Goal: Transaction & Acquisition: Purchase product/service

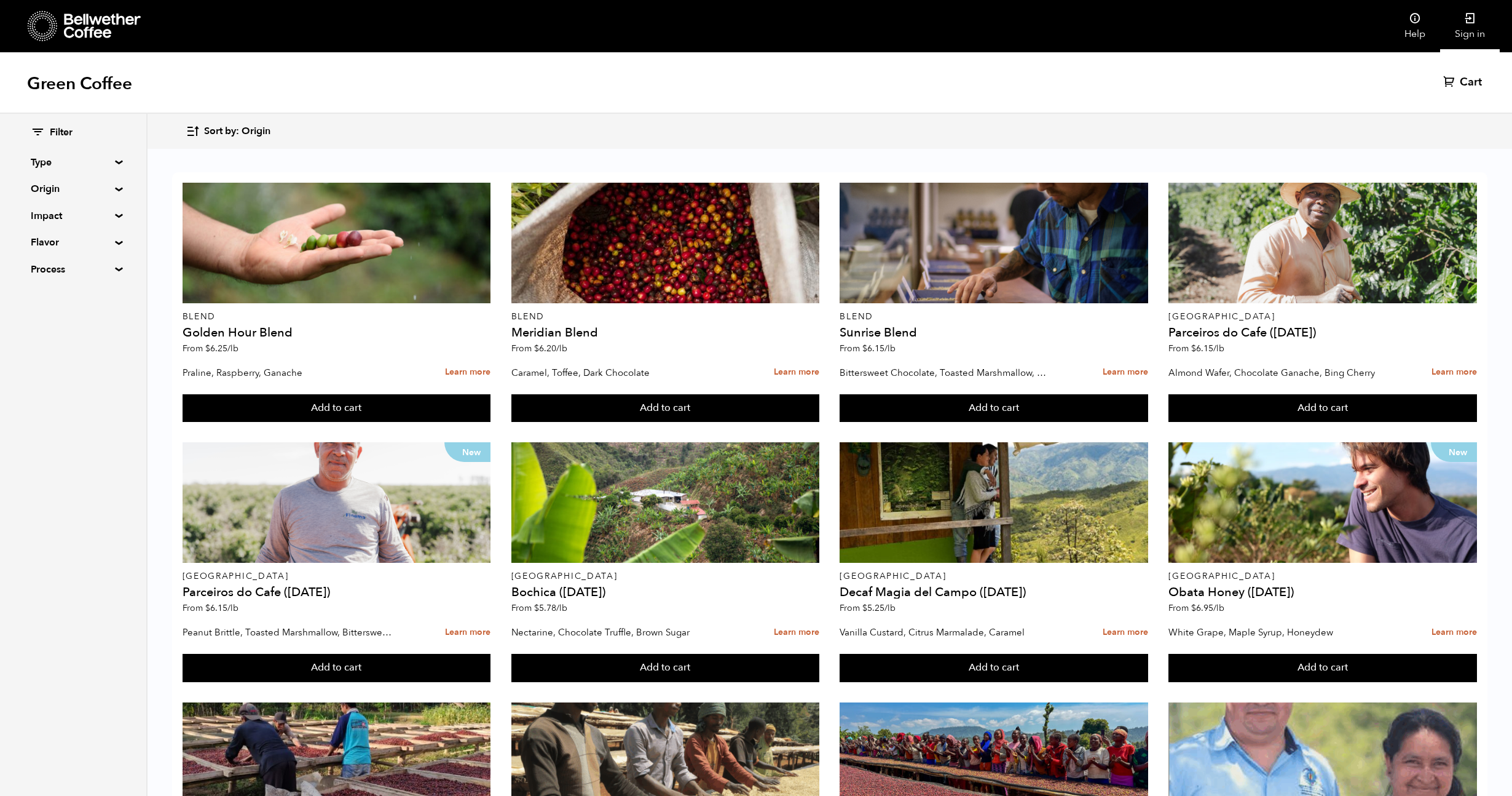
click at [1466, 35] on link "Sign in" at bounding box center [1470, 26] width 60 height 52
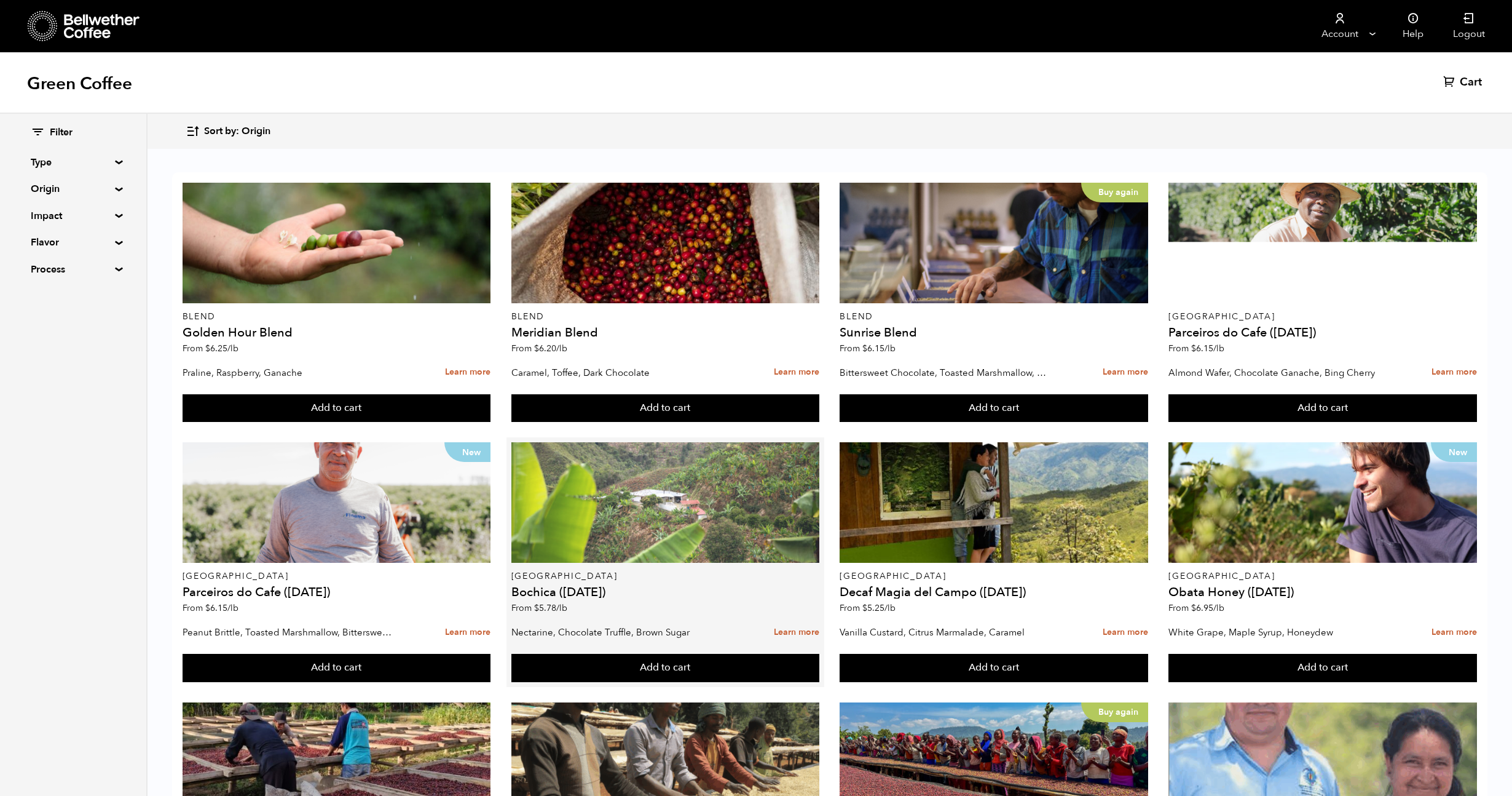
click at [612, 552] on div at bounding box center [666, 503] width 309 height 121
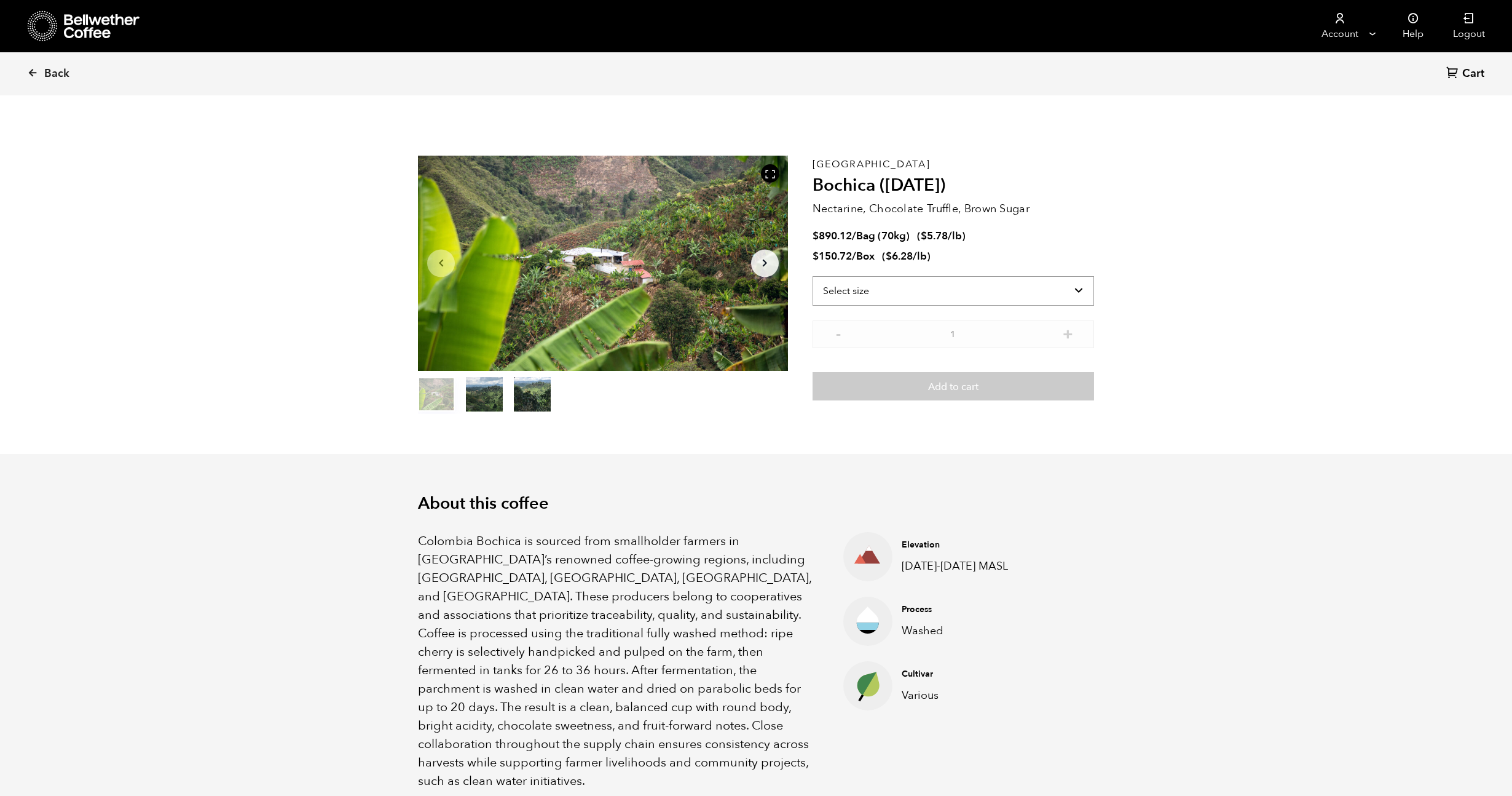
click at [889, 290] on select "Select size Bag (70kg) (154 lbs) Box (24 lbs)" at bounding box center [954, 291] width 282 height 30
select select "bag"
click at [813, 276] on select "Select size Bag (70kg) (154 lbs) Box (24 lbs)" at bounding box center [954, 291] width 282 height 30
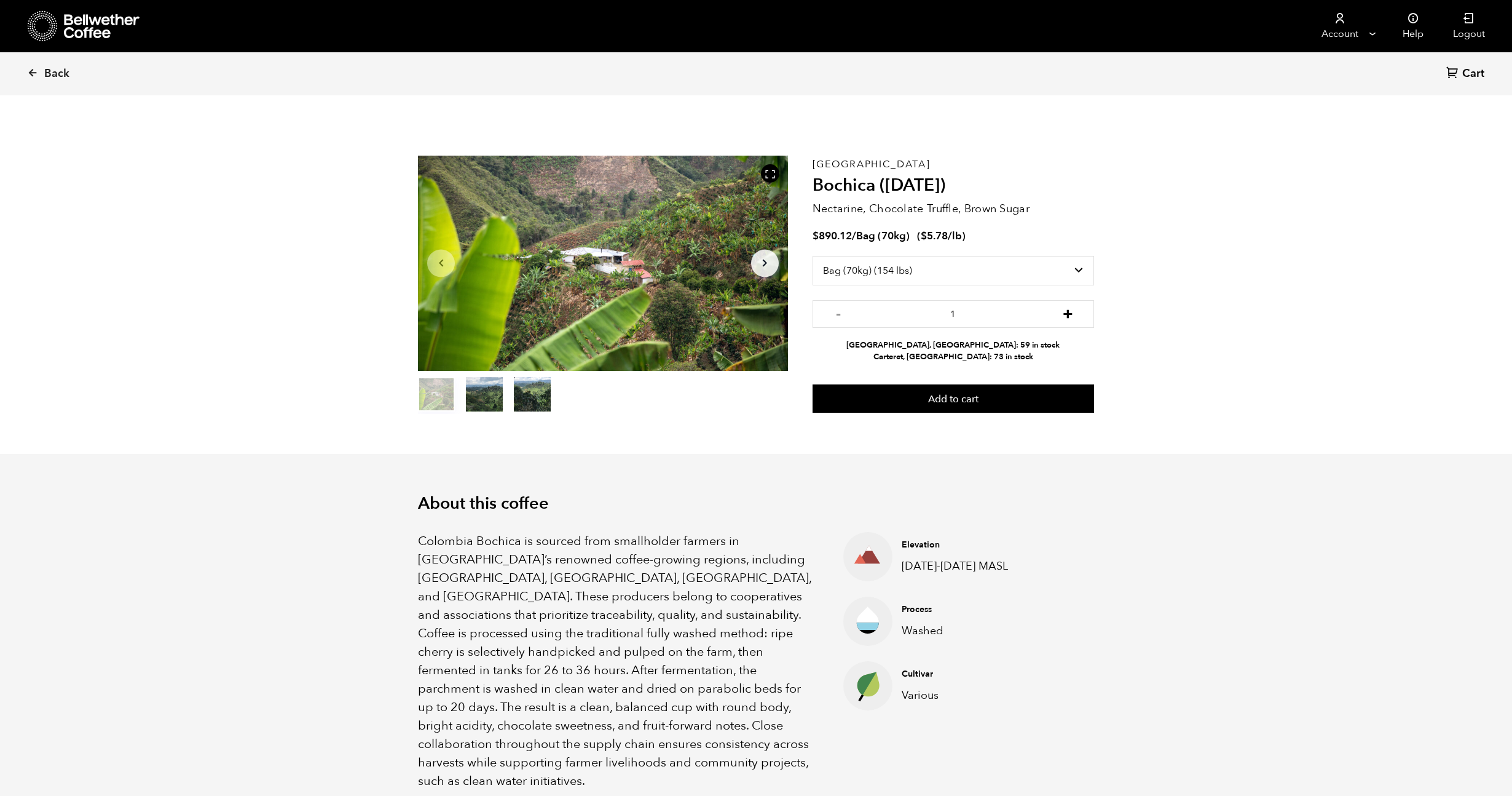
click at [1066, 319] on button "+" at bounding box center [1068, 313] width 15 height 13
type input "4"
click at [976, 405] on button "Add to cart" at bounding box center [954, 398] width 282 height 28
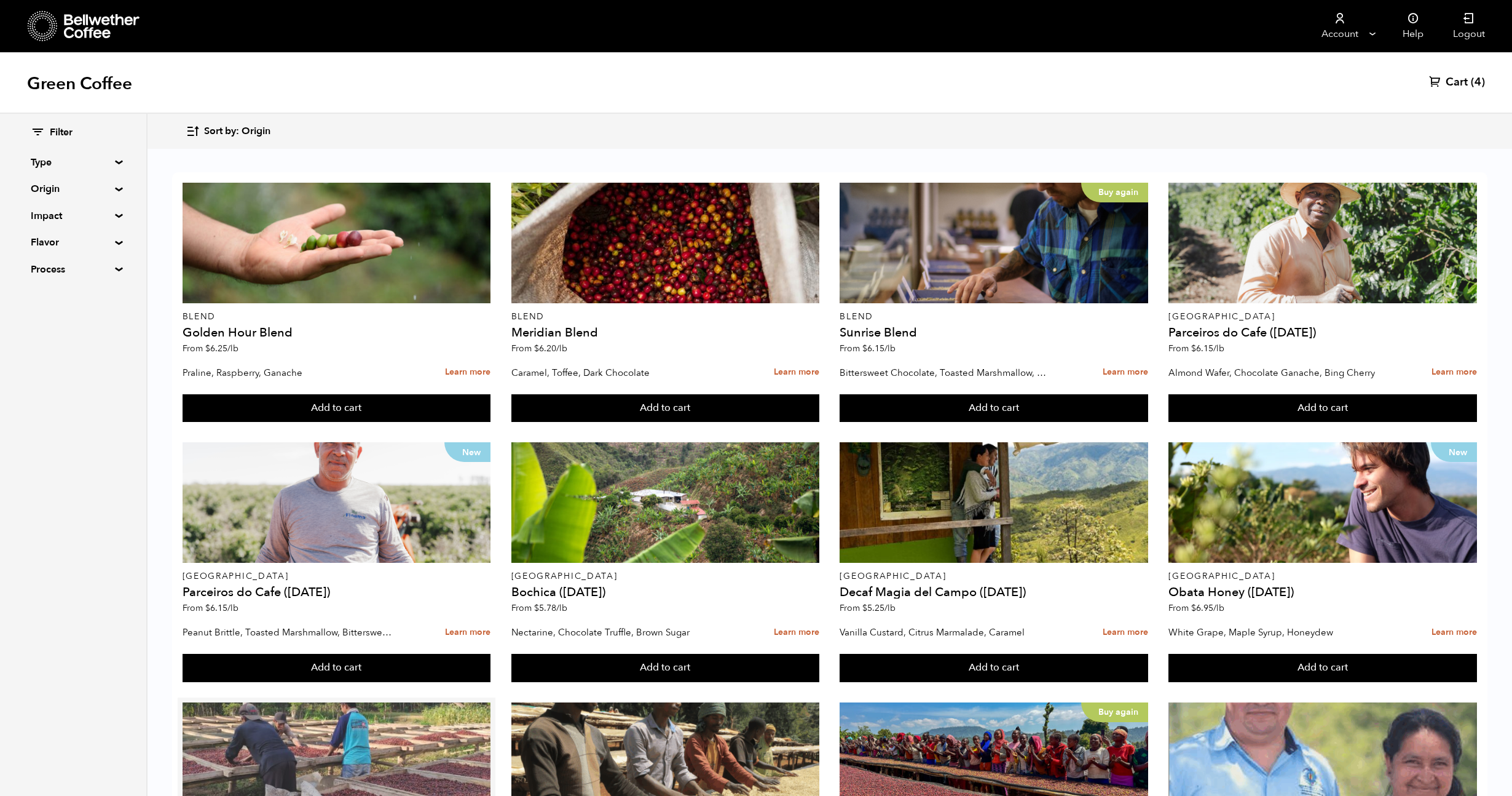
scroll to position [267, 0]
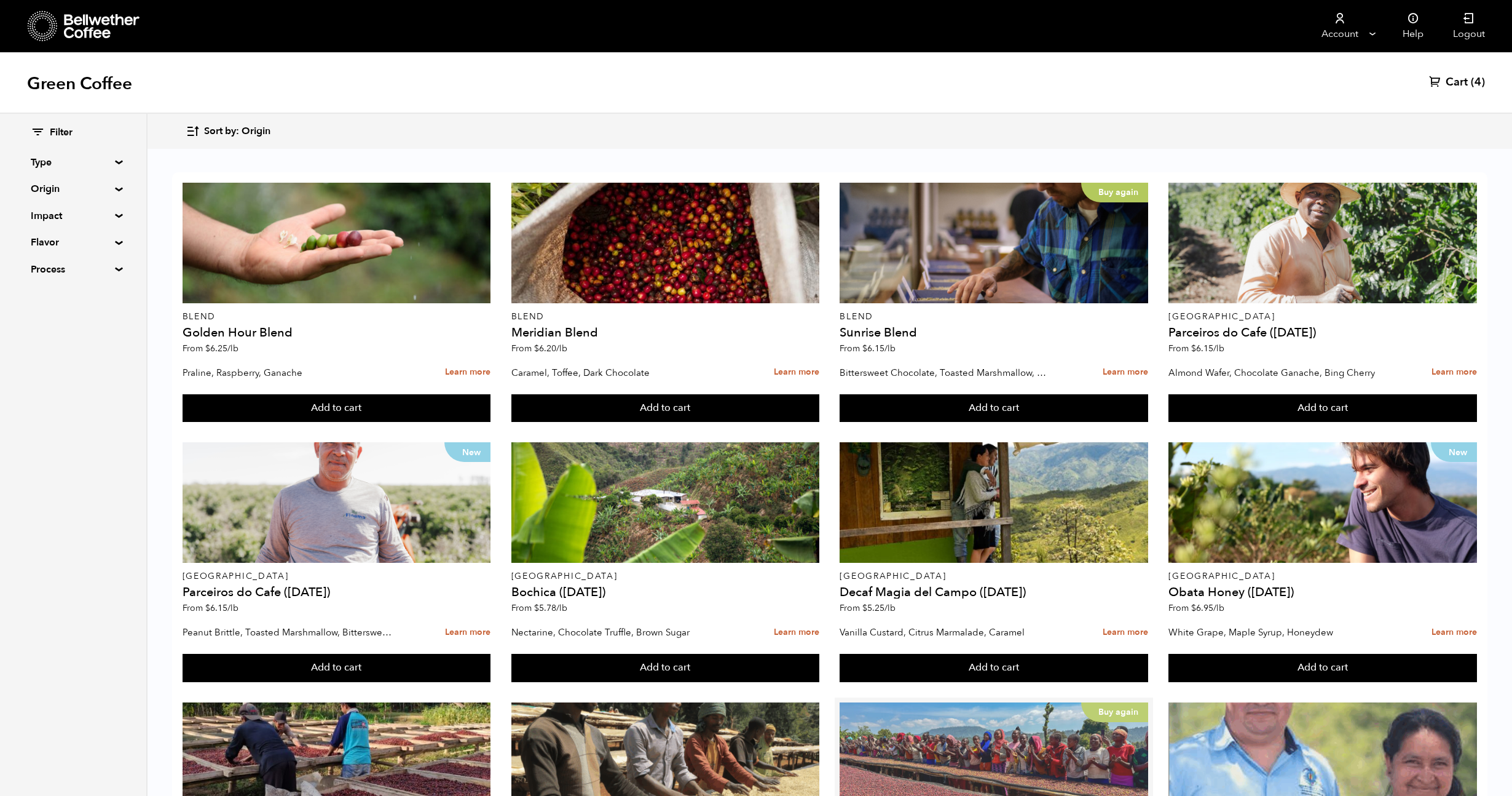
click at [1048, 702] on div "Buy again" at bounding box center [994, 763] width 309 height 121
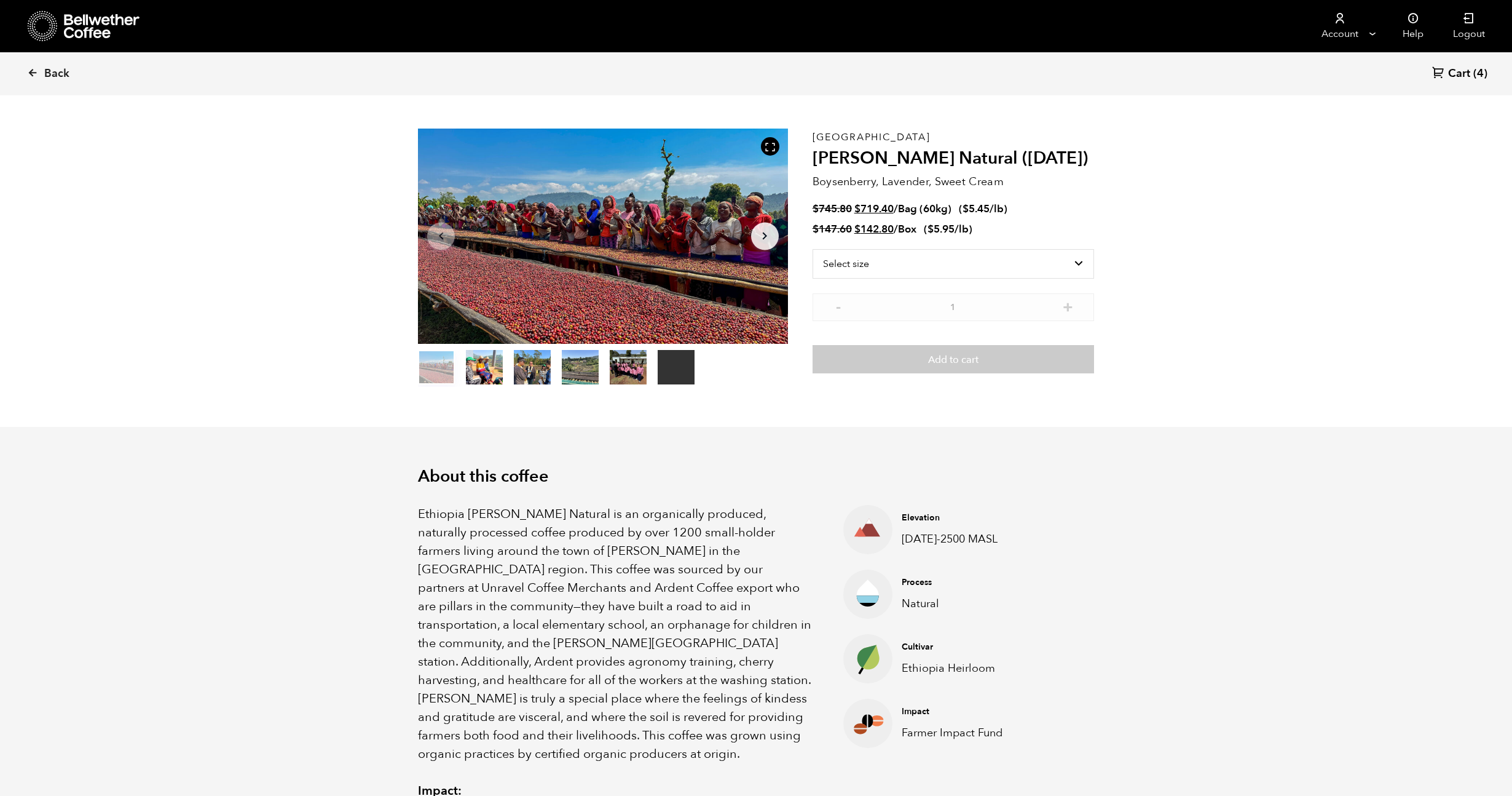
scroll to position [28, 0]
click at [950, 270] on select "Select size Bag (60kg) (132 lbs) Box (24 lbs)" at bounding box center [954, 263] width 282 height 30
select select "bag-3"
click at [813, 249] on select "Select size Bag (60kg) (132 lbs) Box (24 lbs)" at bounding box center [954, 263] width 282 height 30
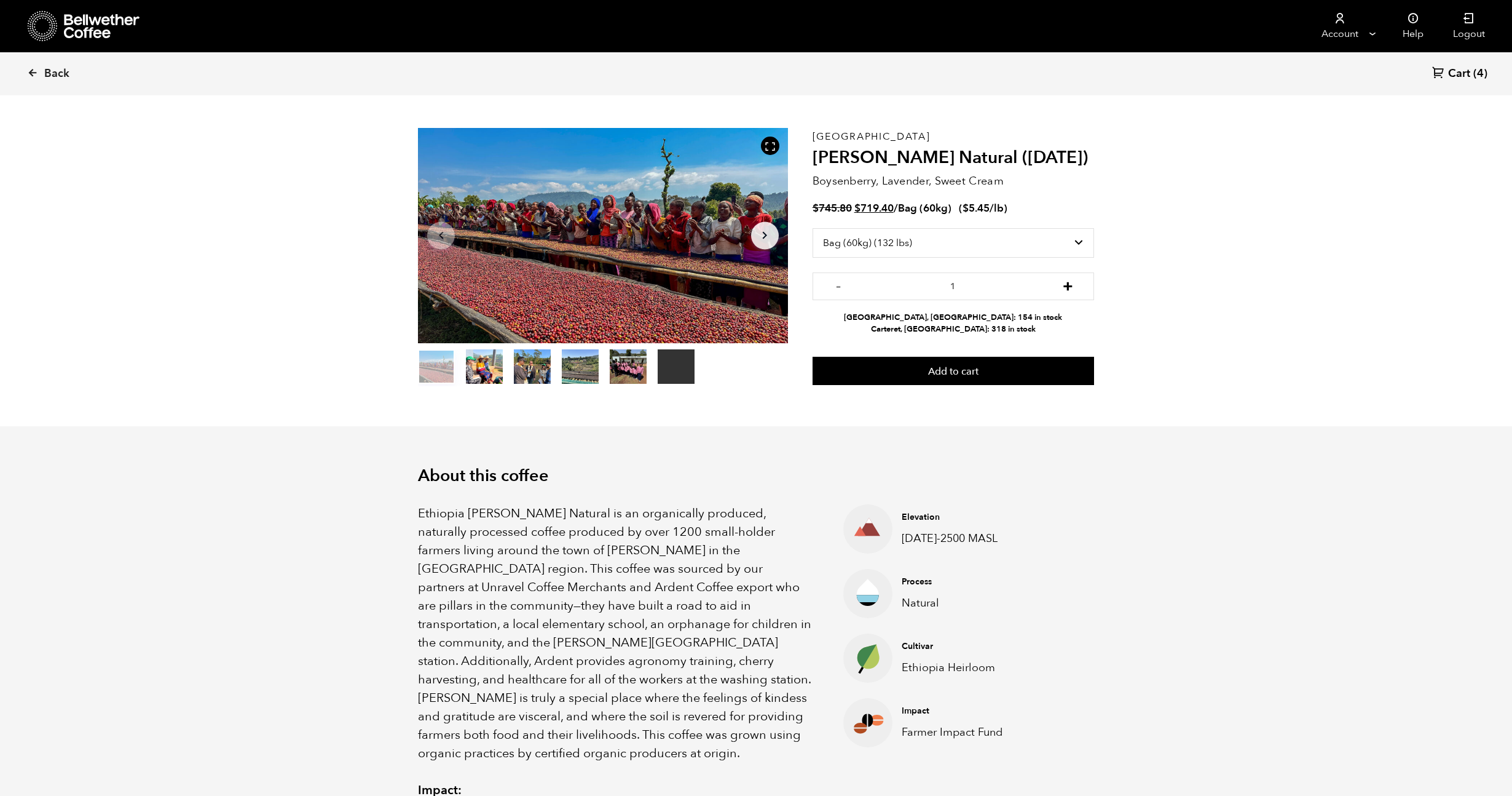
click at [1066, 279] on button "+" at bounding box center [1068, 285] width 15 height 13
type input "5"
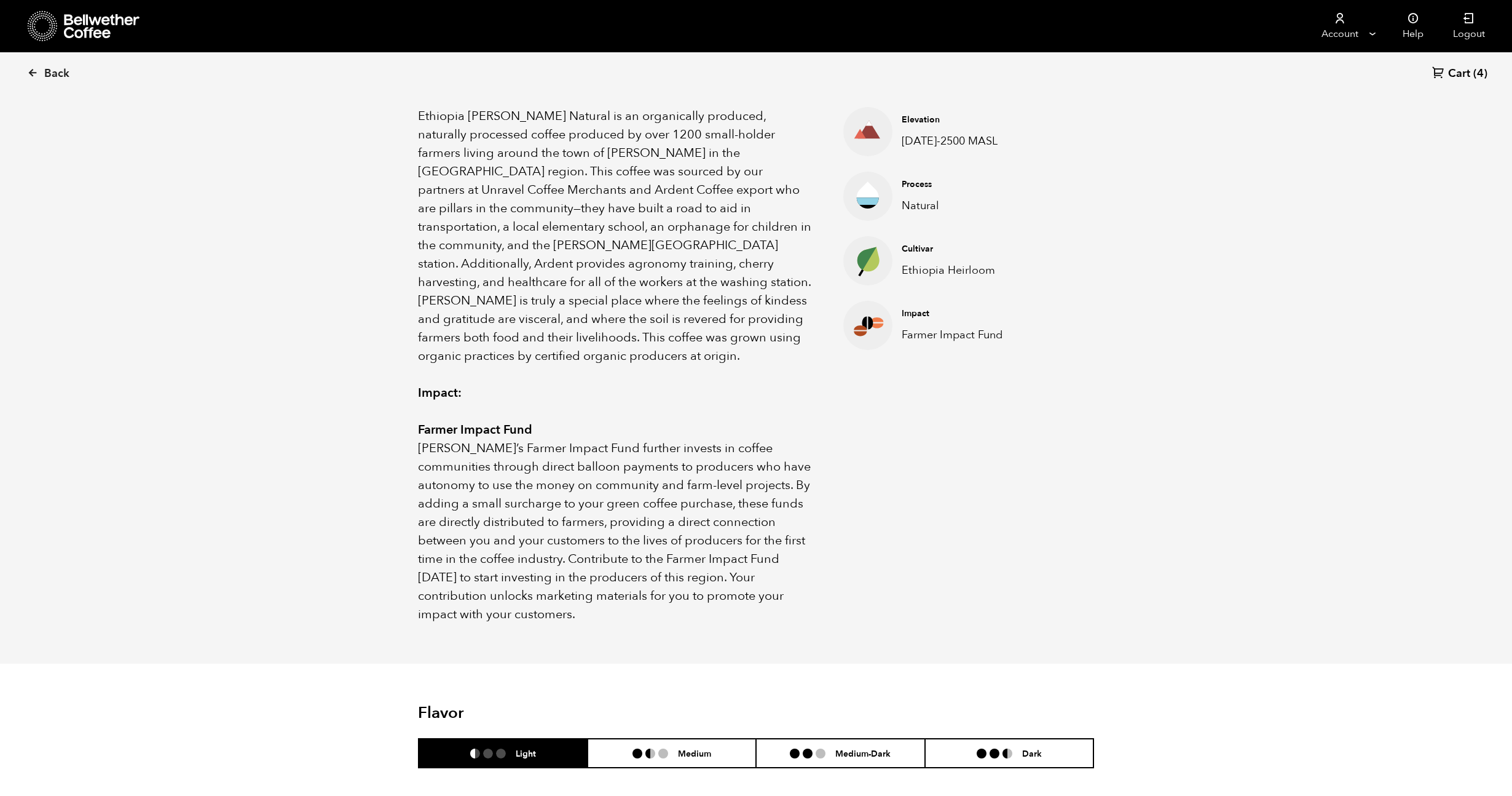
scroll to position [0, 0]
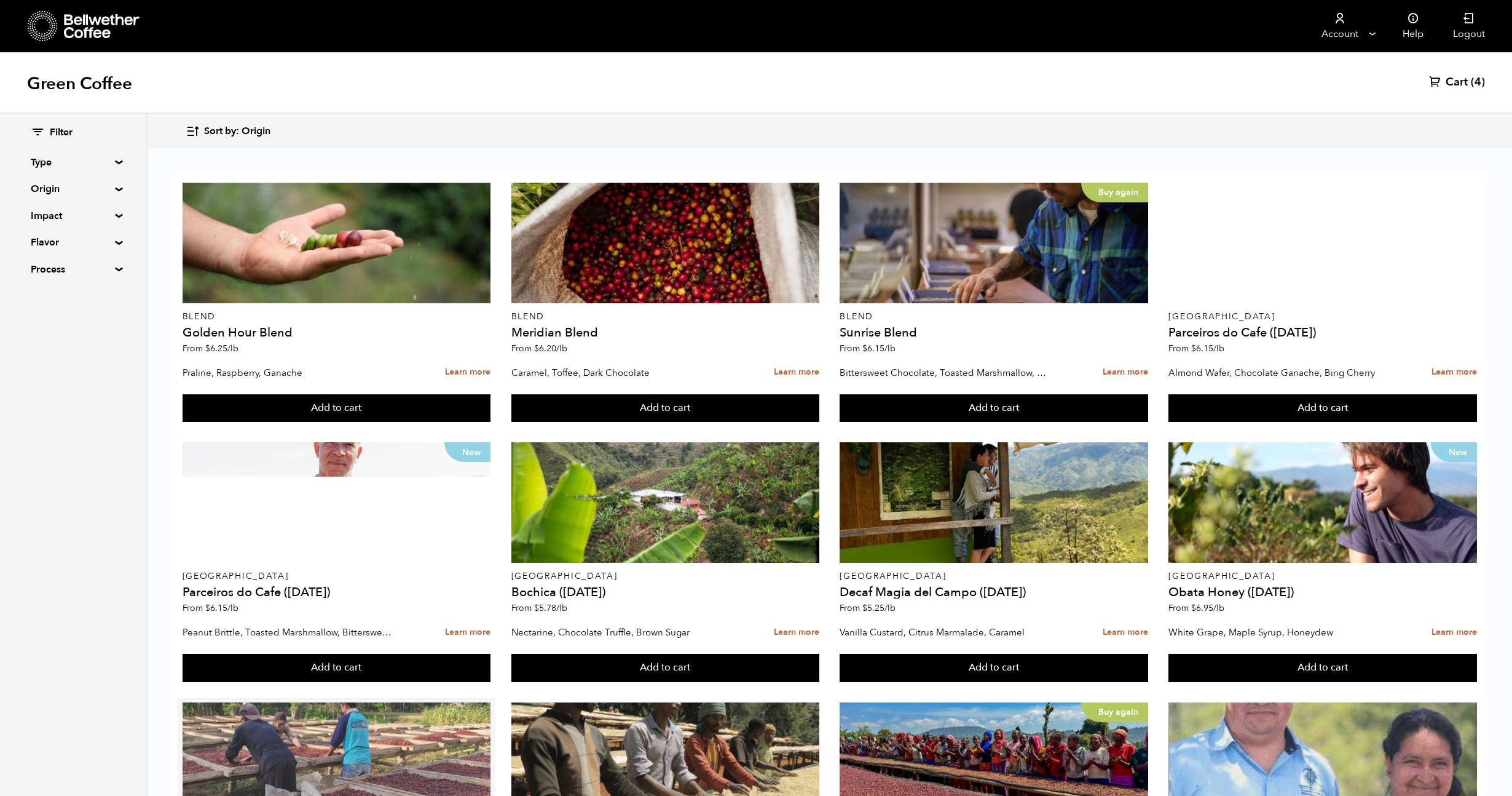
scroll to position [447, 0]
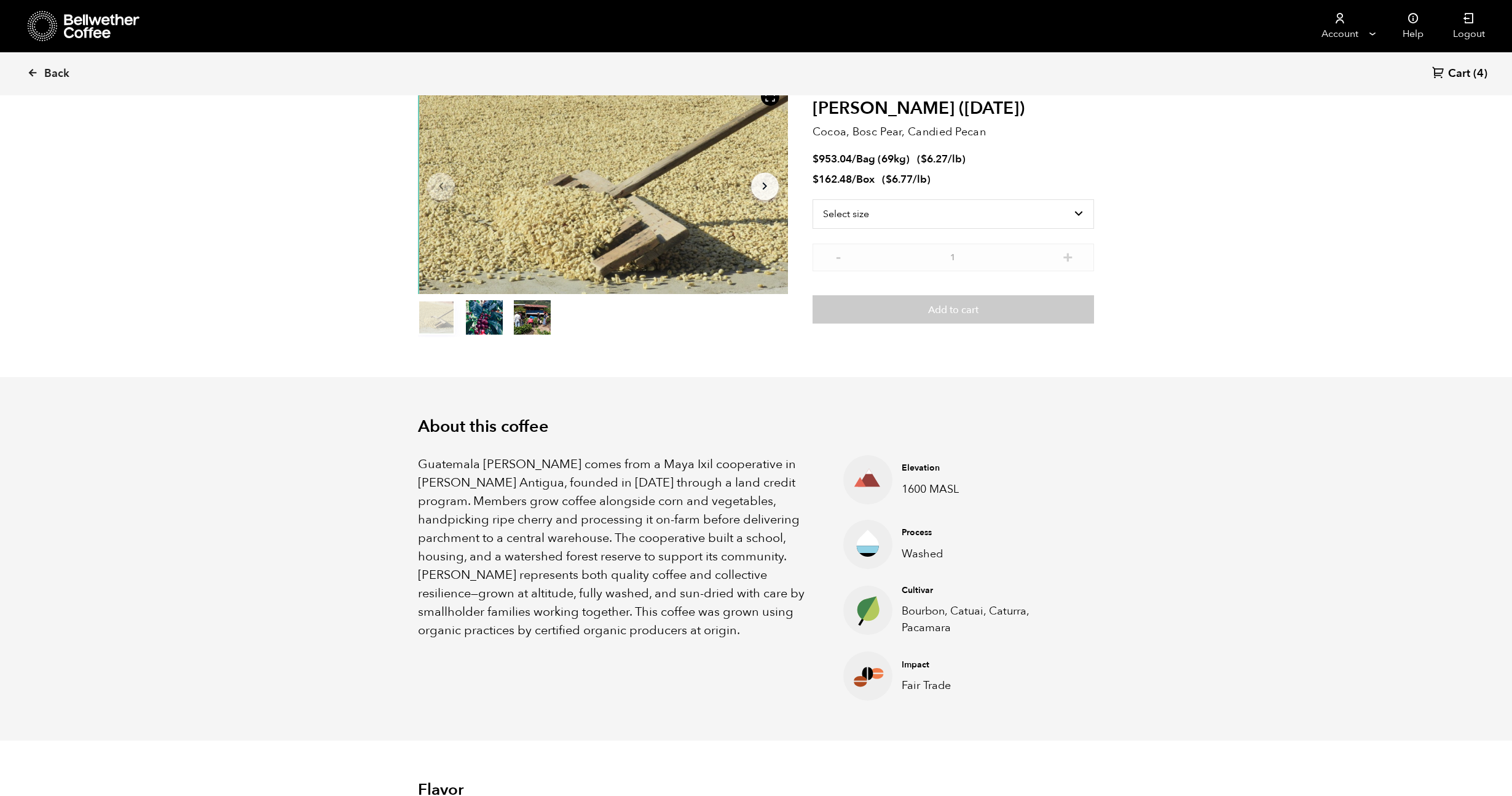
scroll to position [78, 0]
click at [501, 511] on p "Guatemala Flor de Maiz comes from a Maya Ixil cooperative in Villa Hortensia An…" at bounding box center [615, 546] width 394 height 185
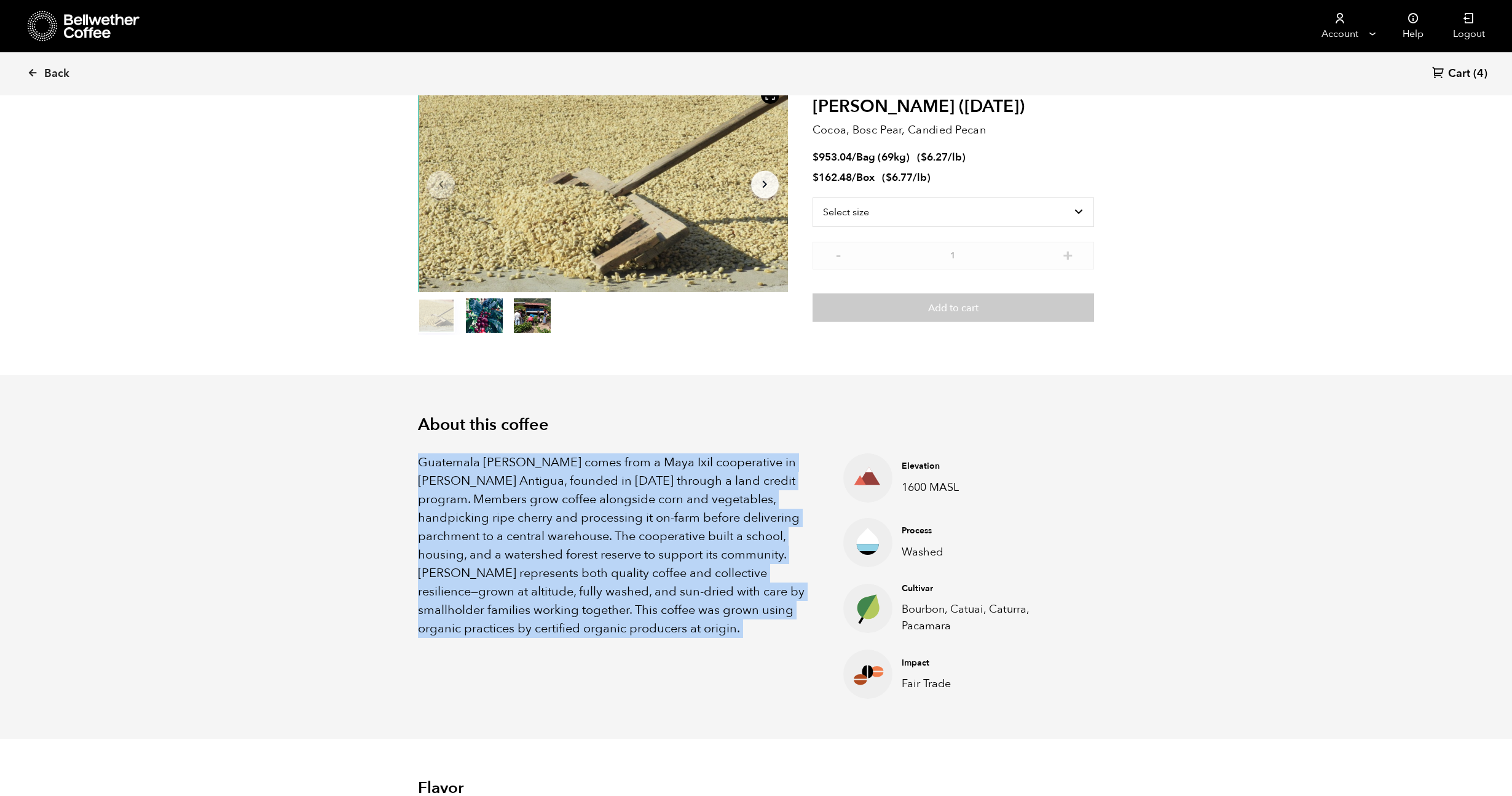
click at [501, 511] on p "Guatemala Flor de Maiz comes from a Maya Ixil cooperative in Villa Hortensia An…" at bounding box center [615, 546] width 394 height 185
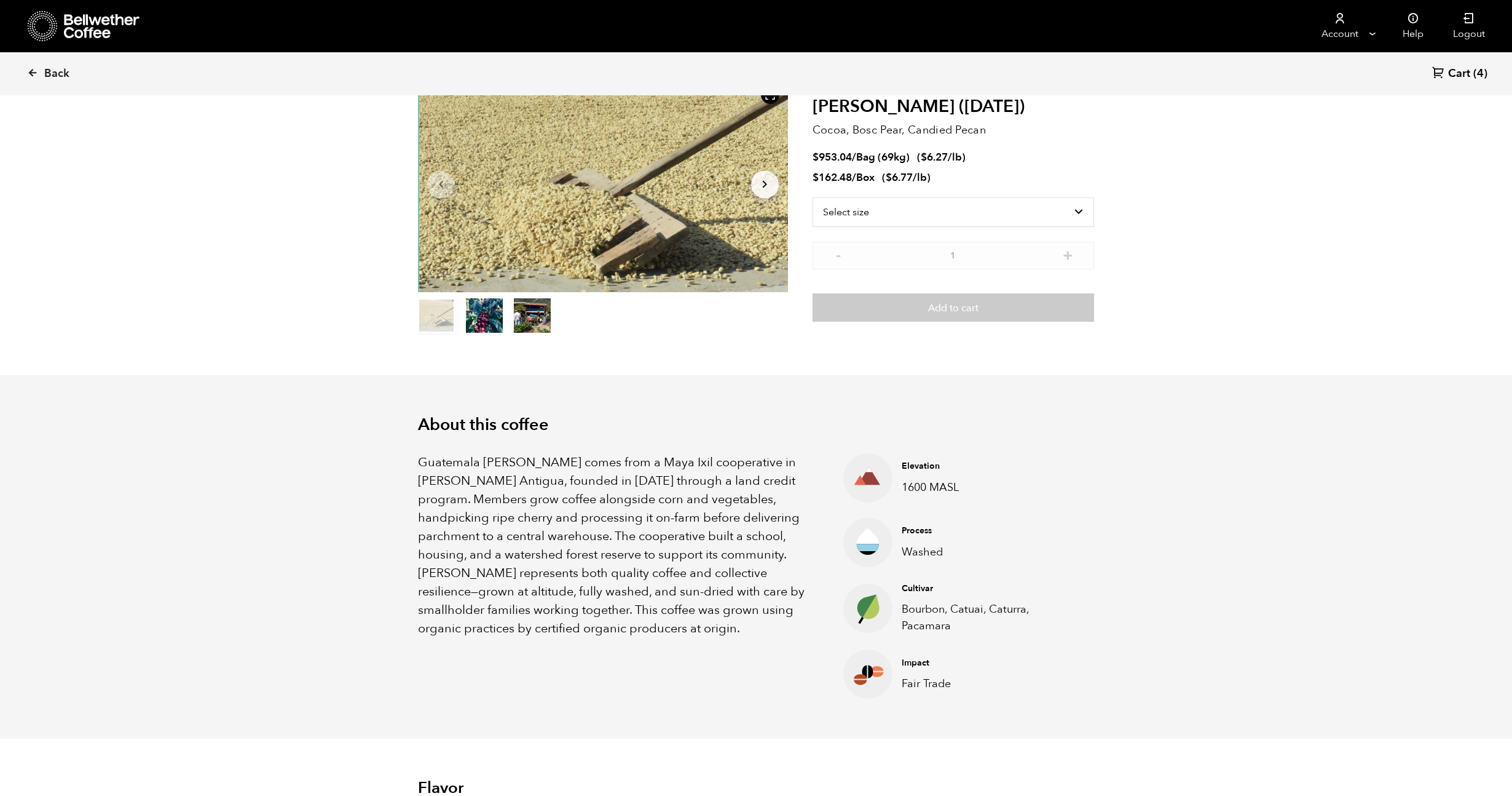
click at [501, 511] on p "Guatemala Flor de Maiz comes from a Maya Ixil cooperative in Villa Hortensia An…" at bounding box center [615, 546] width 394 height 185
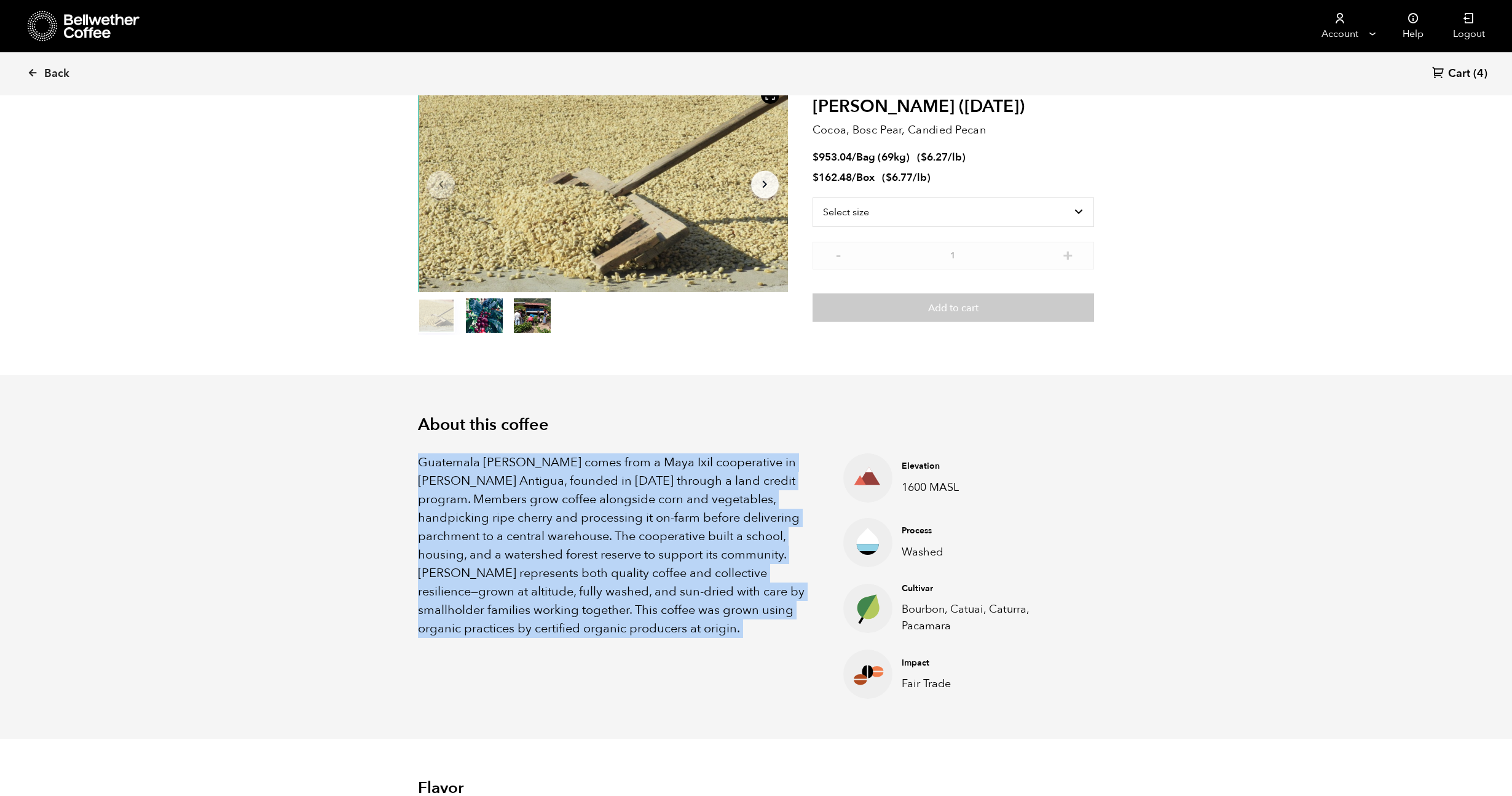
click at [501, 511] on p "Guatemala Flor de Maiz comes from a Maya Ixil cooperative in Villa Hortensia An…" at bounding box center [615, 546] width 394 height 185
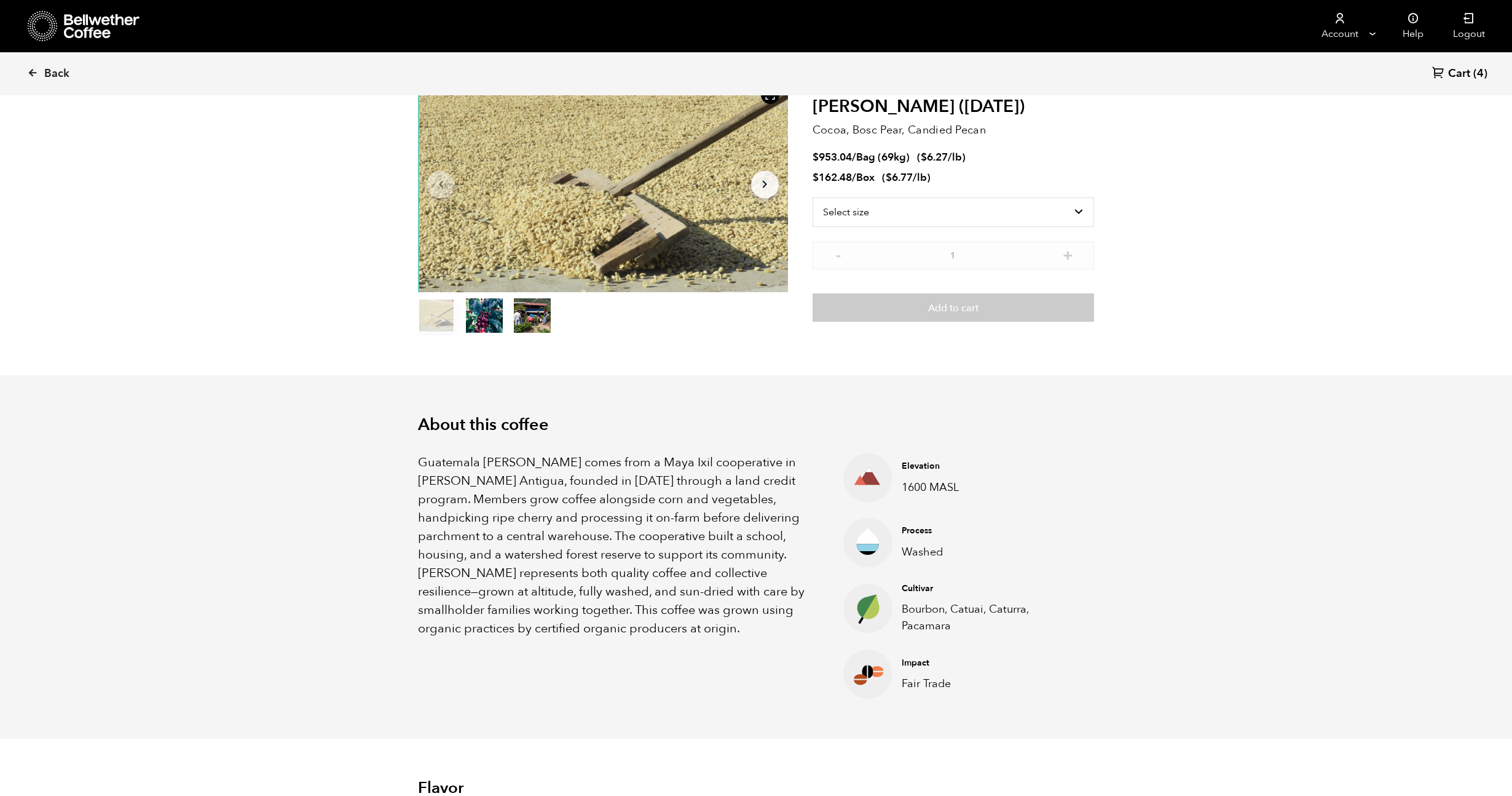
click at [501, 511] on p "Guatemala Flor de Maiz comes from a Maya Ixil cooperative in Villa Hortensia An…" at bounding box center [615, 546] width 394 height 185
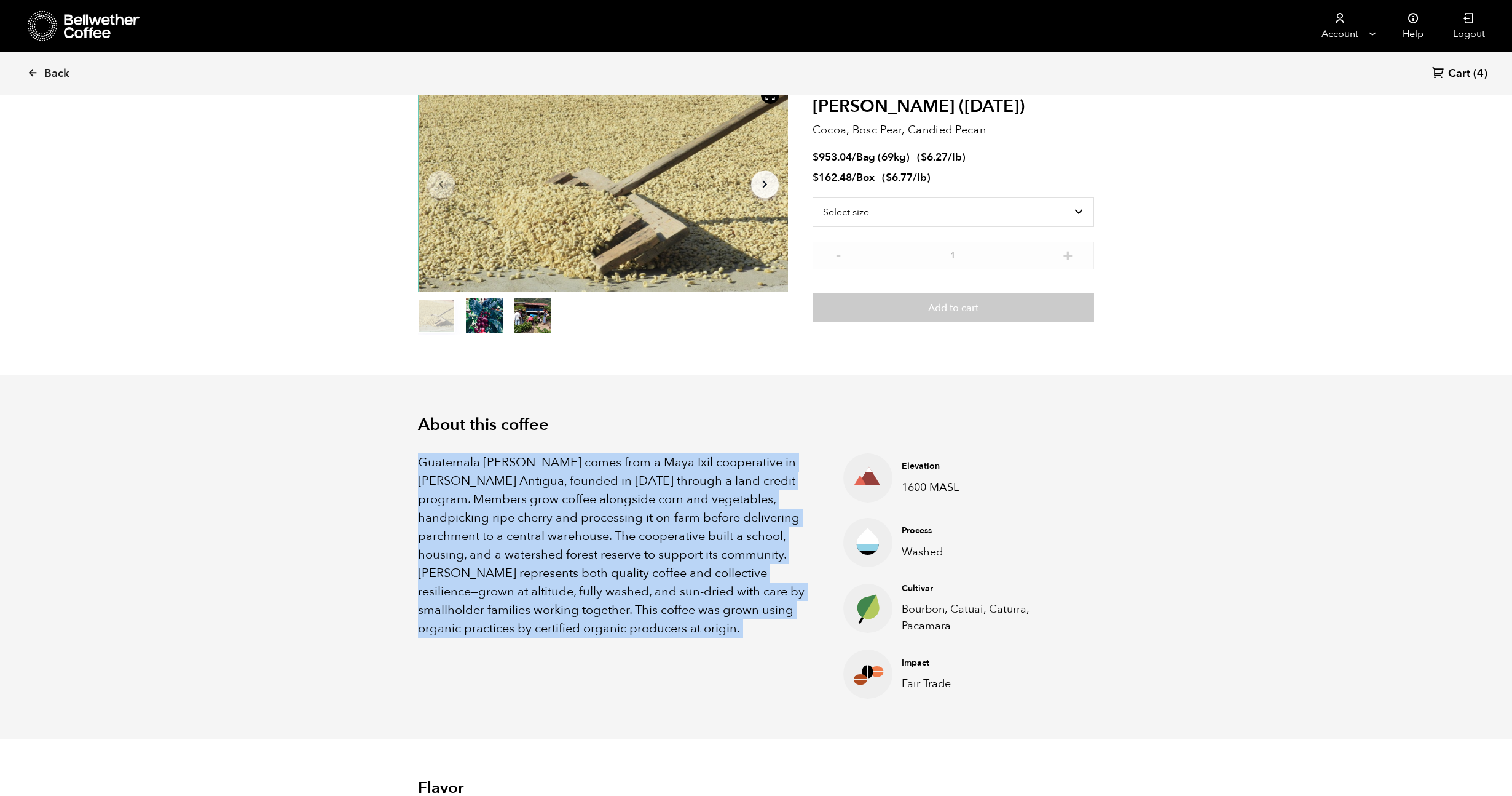
click at [501, 511] on p "Guatemala Flor de Maiz comes from a Maya Ixil cooperative in Villa Hortensia An…" at bounding box center [615, 546] width 394 height 185
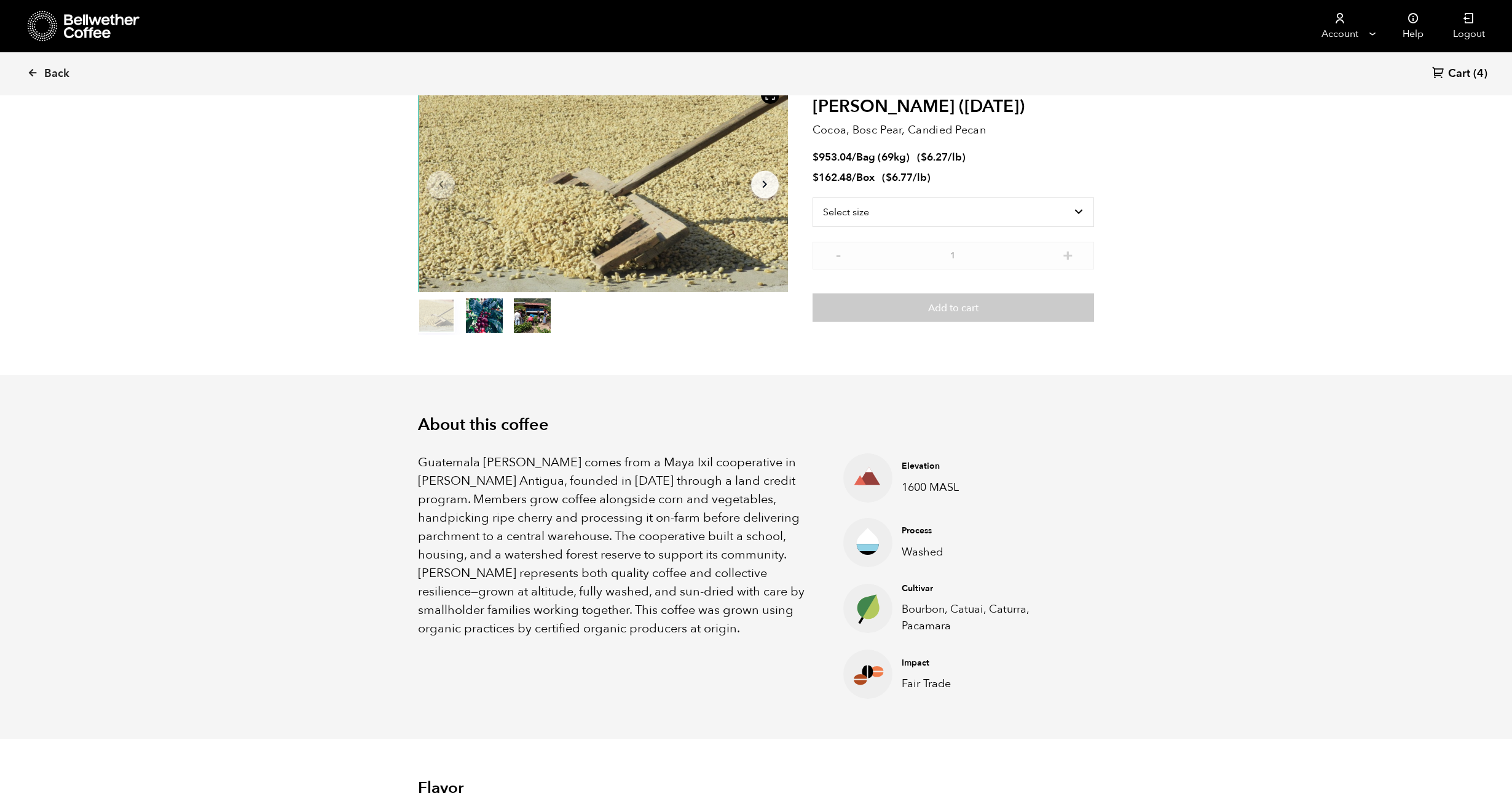
click at [501, 511] on p "Guatemala Flor de Maiz comes from a Maya Ixil cooperative in Villa Hortensia An…" at bounding box center [615, 546] width 394 height 185
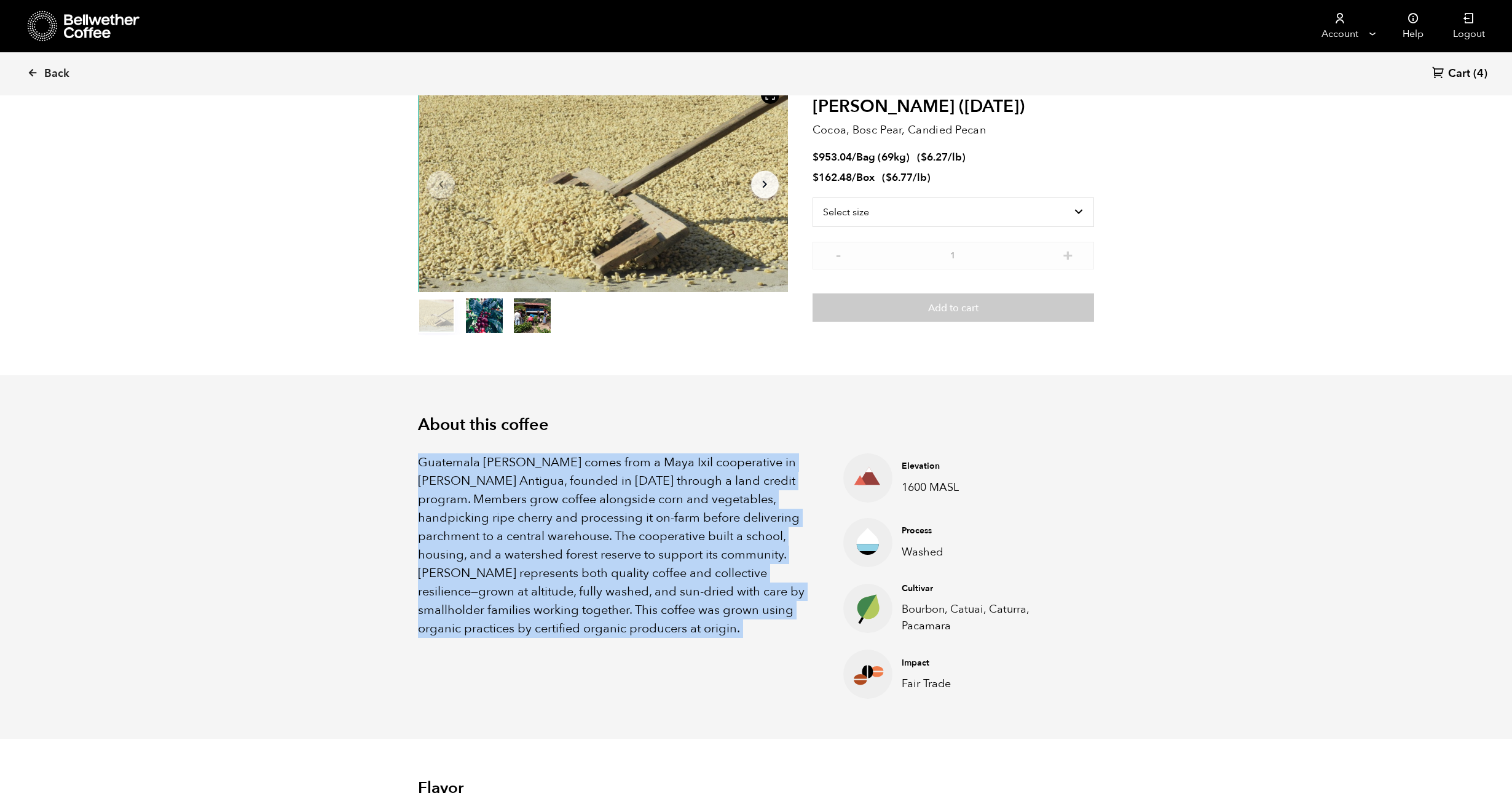
click at [501, 511] on p "Guatemala Flor de Maiz comes from a Maya Ixil cooperative in Villa Hortensia An…" at bounding box center [615, 546] width 394 height 185
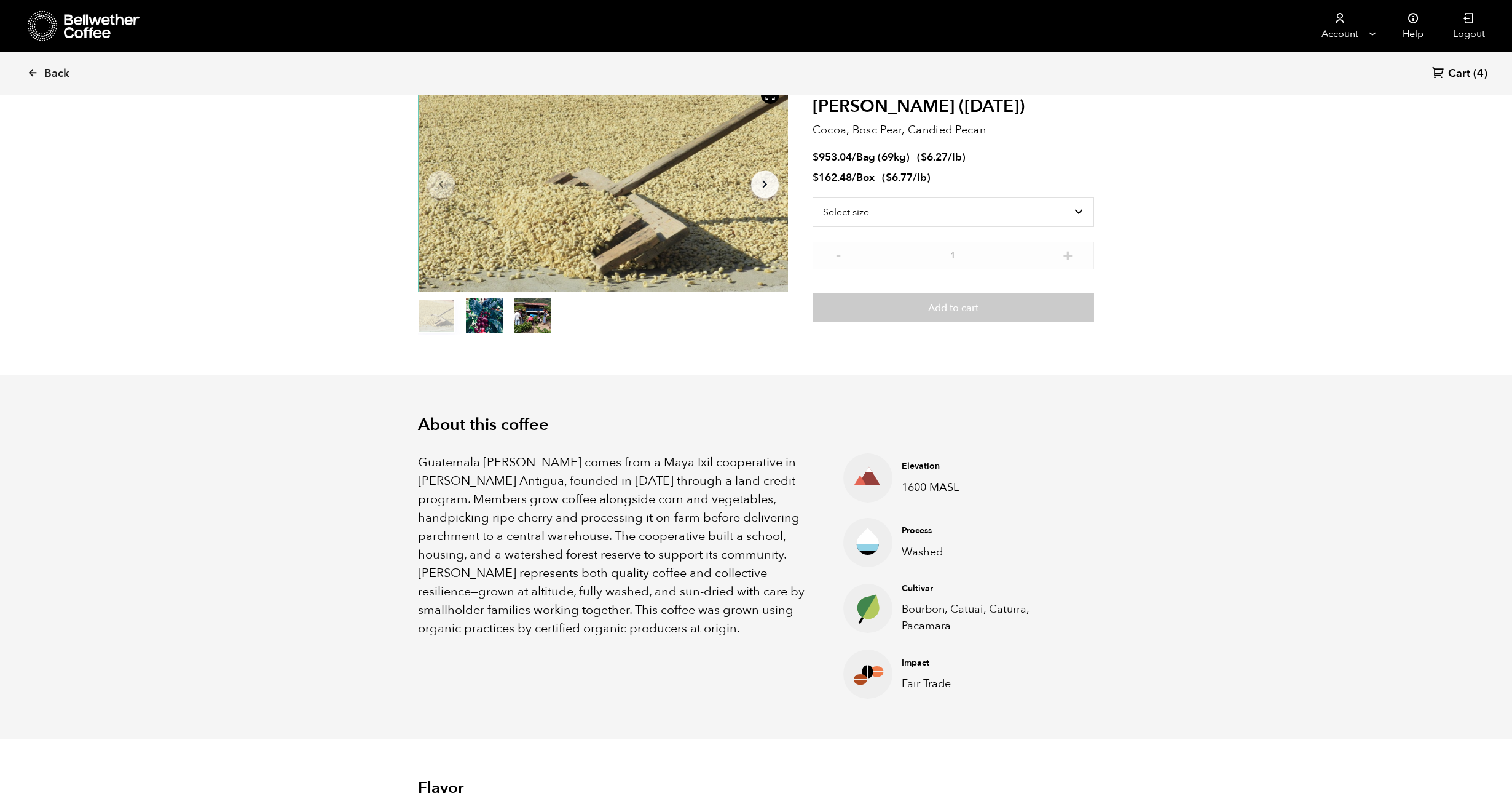
click at [501, 511] on p "Guatemala Flor de Maiz comes from a Maya Ixil cooperative in Villa Hortensia An…" at bounding box center [615, 546] width 394 height 185
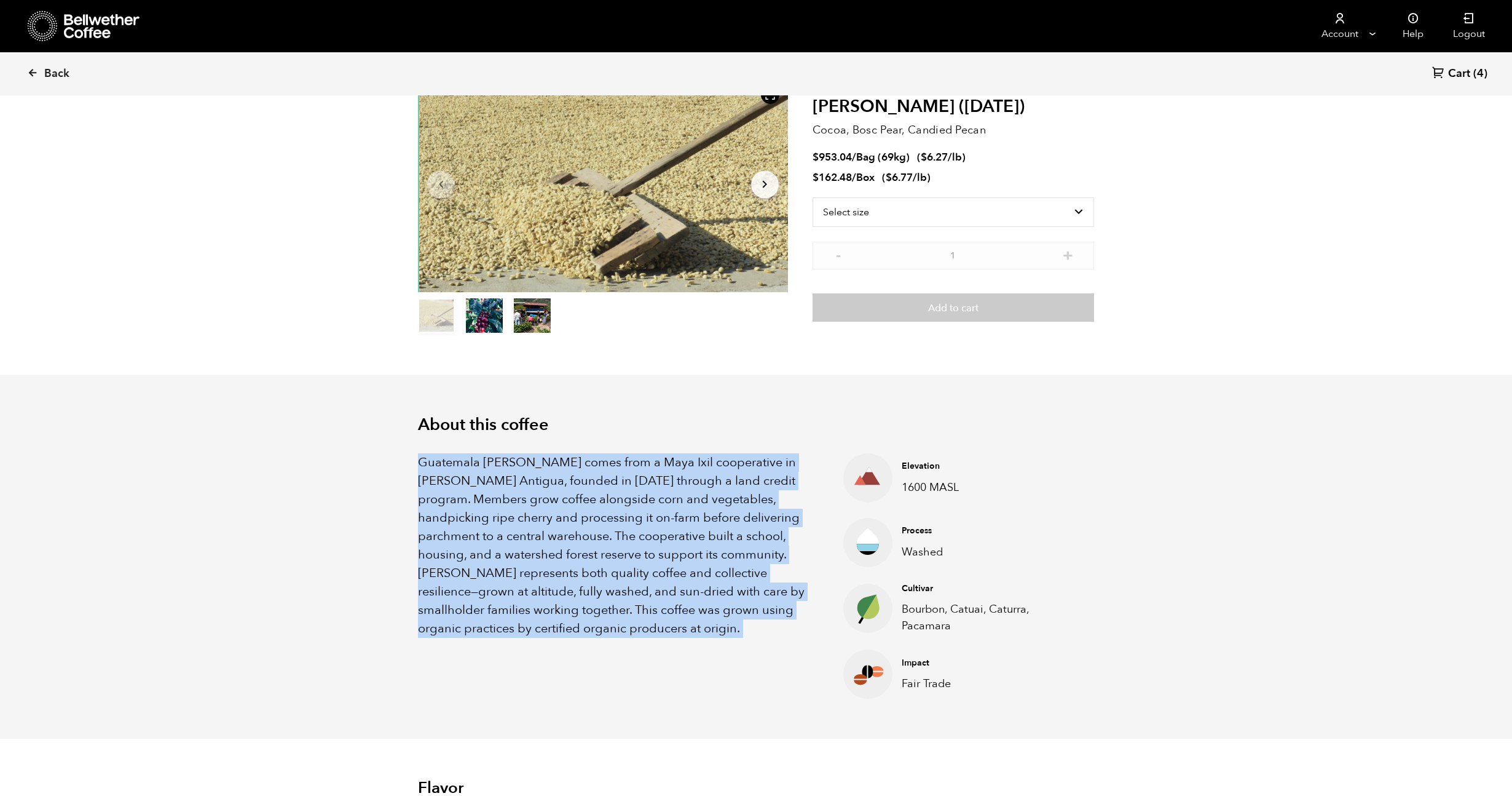
click at [501, 511] on p "Guatemala Flor de Maiz comes from a Maya Ixil cooperative in Villa Hortensia An…" at bounding box center [615, 546] width 394 height 185
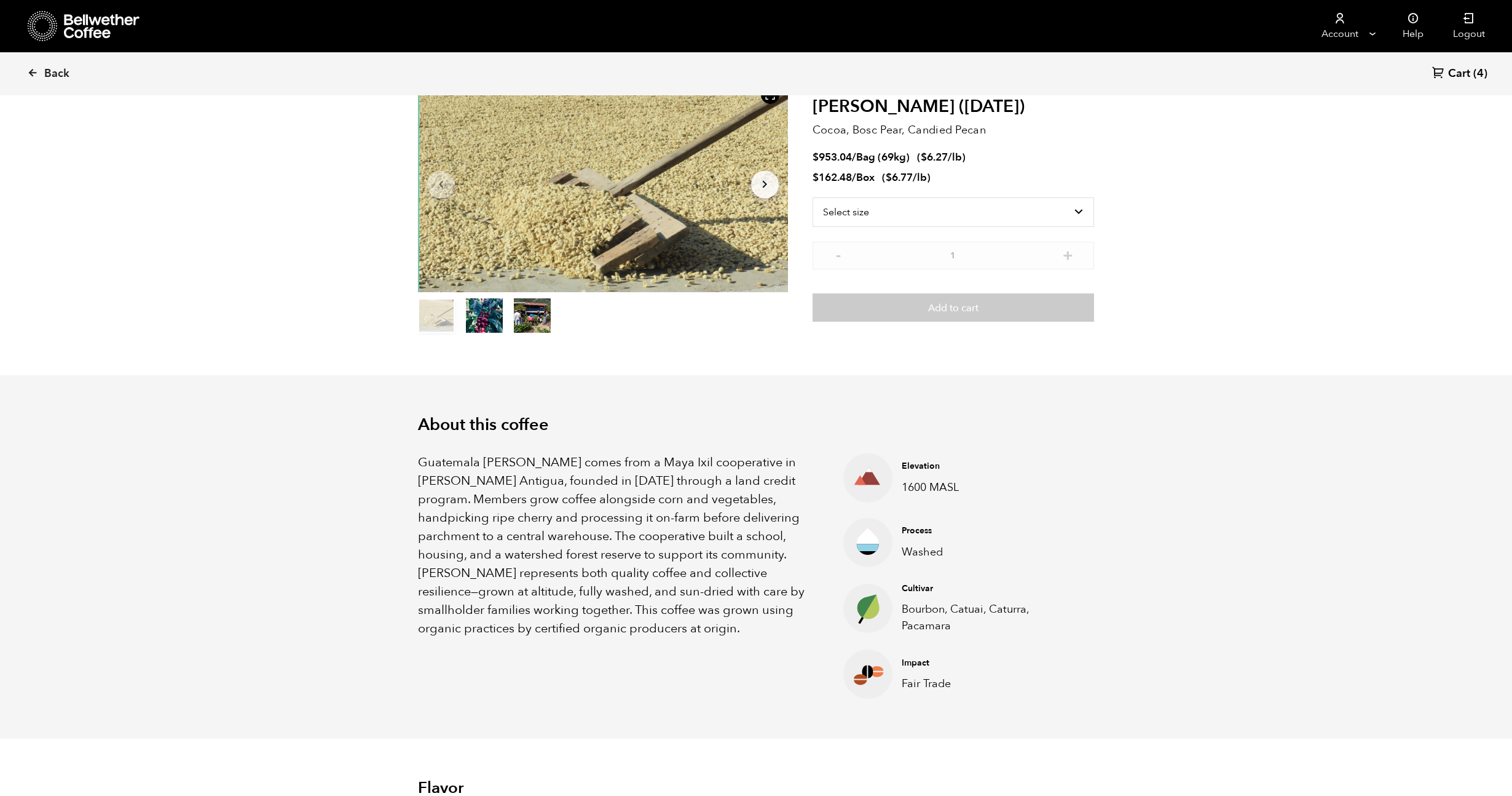
click at [501, 511] on p "Guatemala Flor de Maiz comes from a Maya Ixil cooperative in Villa Hortensia An…" at bounding box center [615, 546] width 394 height 185
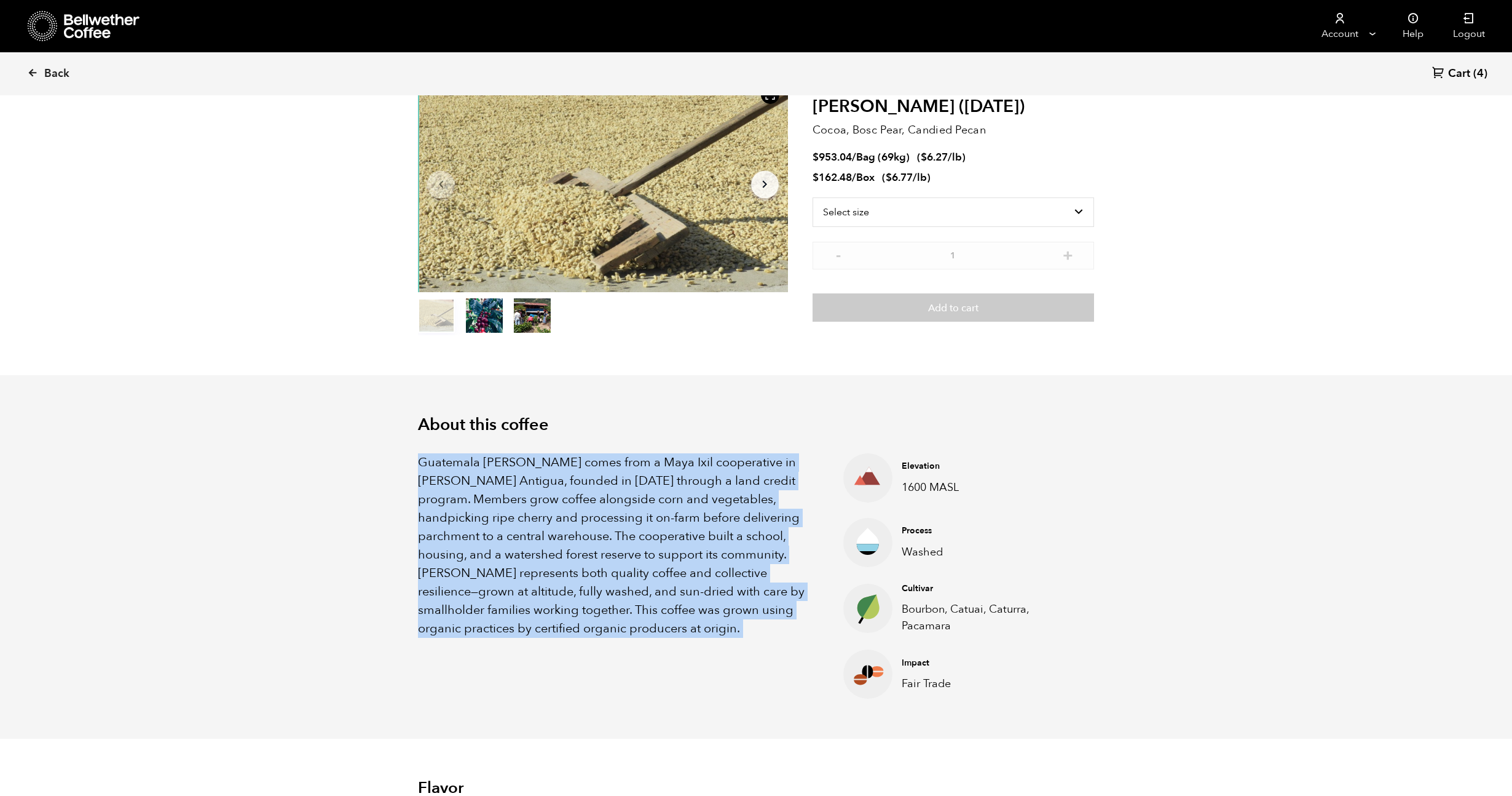
click at [501, 511] on p "Guatemala Flor de Maiz comes from a Maya Ixil cooperative in Villa Hortensia An…" at bounding box center [615, 546] width 394 height 185
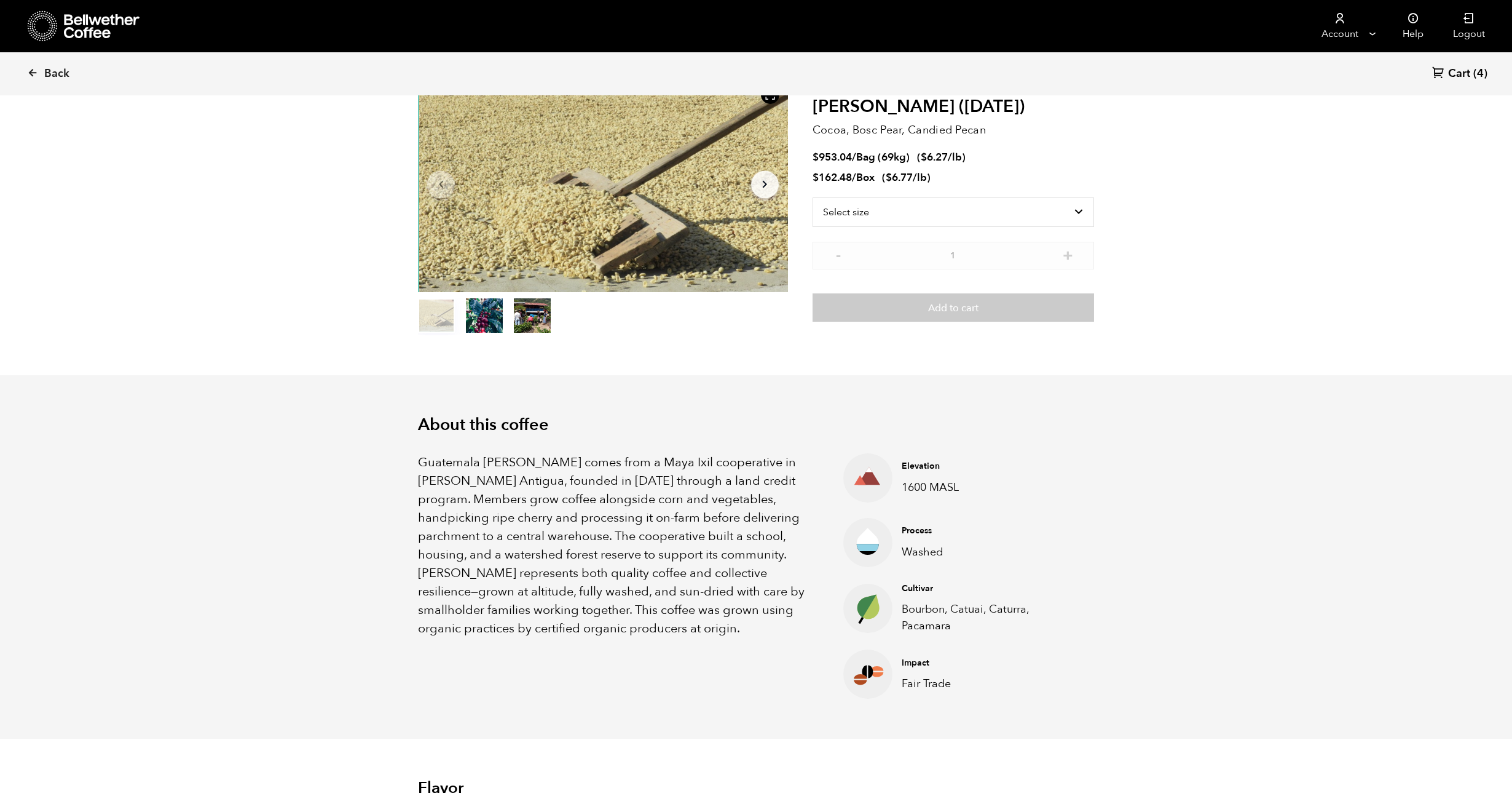
click at [501, 511] on p "Guatemala Flor de Maiz comes from a Maya Ixil cooperative in Villa Hortensia An…" at bounding box center [615, 546] width 394 height 185
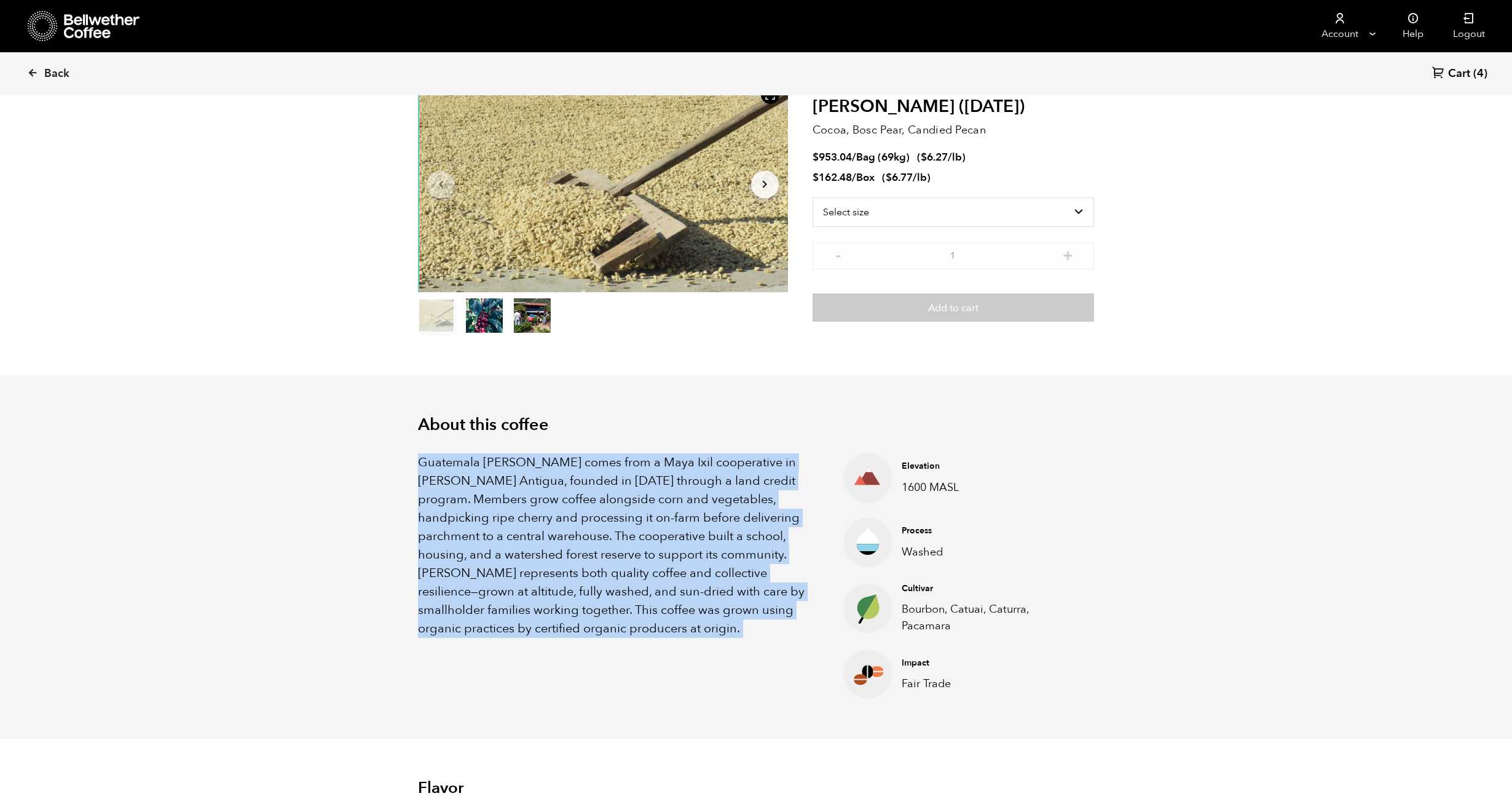
click at [501, 511] on p "Guatemala Flor de Maiz comes from a Maya Ixil cooperative in Villa Hortensia An…" at bounding box center [615, 546] width 394 height 185
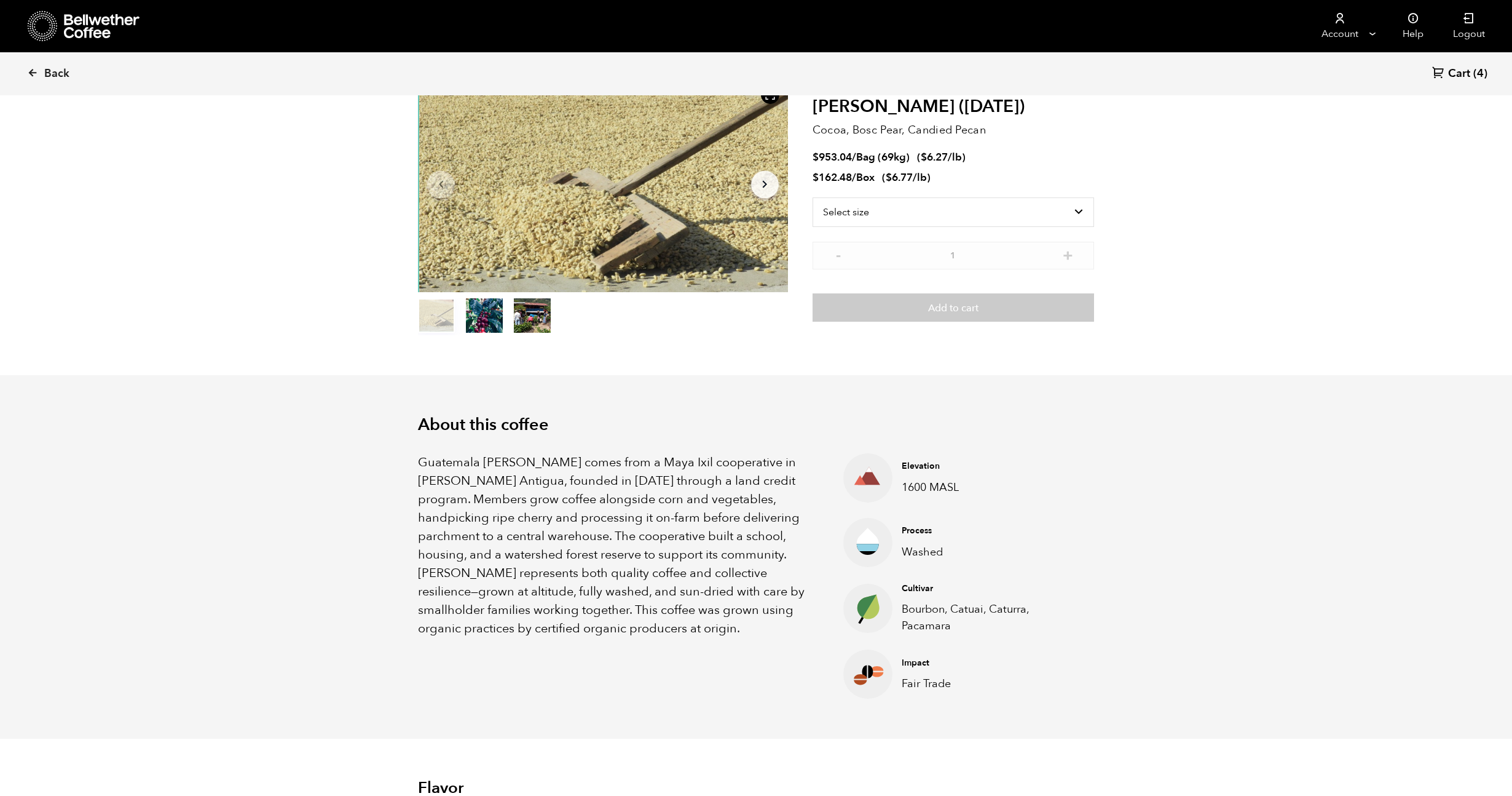
click at [501, 511] on p "Guatemala Flor de Maiz comes from a Maya Ixil cooperative in Villa Hortensia An…" at bounding box center [615, 546] width 394 height 185
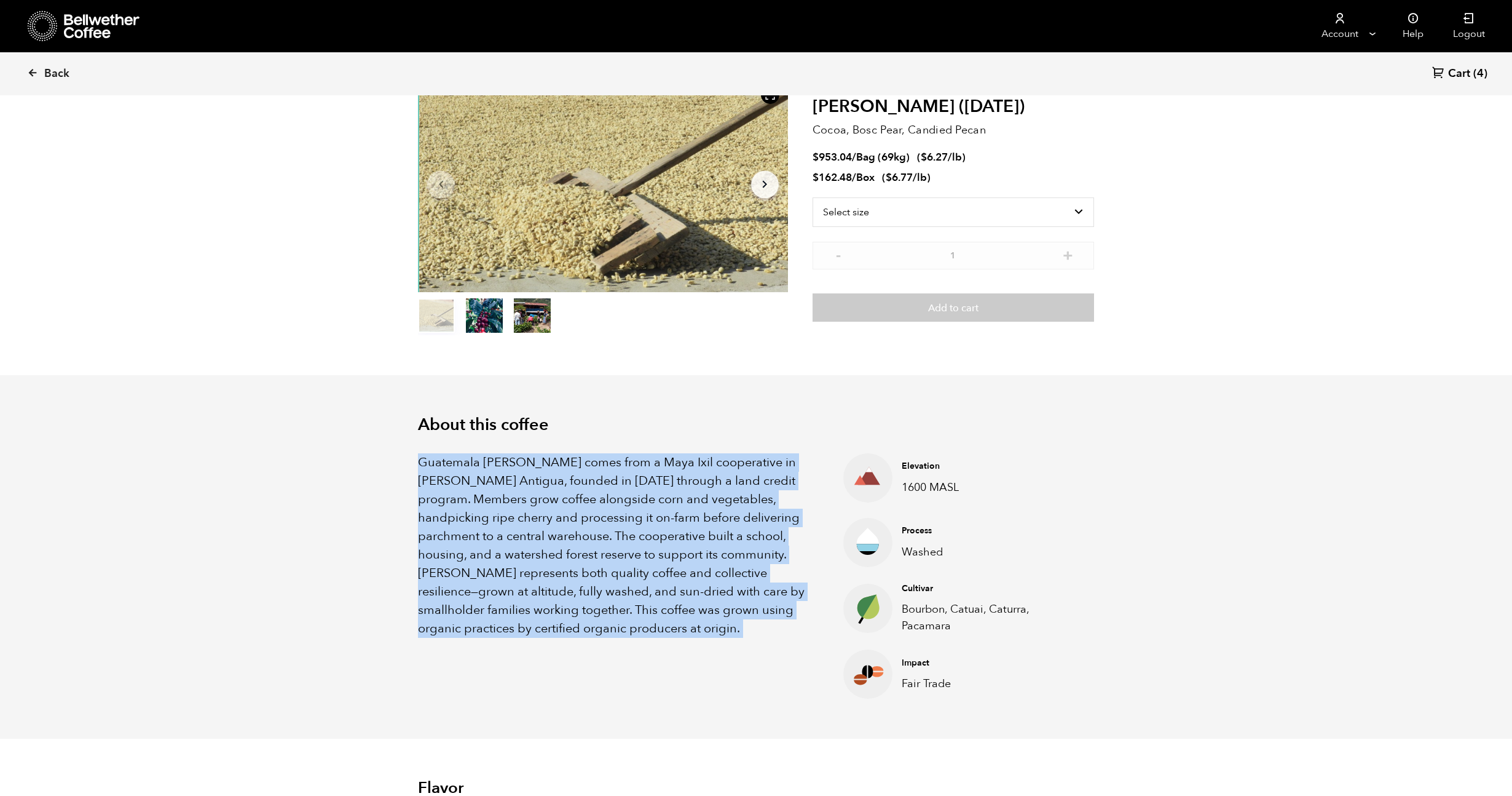
click at [501, 511] on p "Guatemala Flor de Maiz comes from a Maya Ixil cooperative in Villa Hortensia An…" at bounding box center [615, 546] width 394 height 185
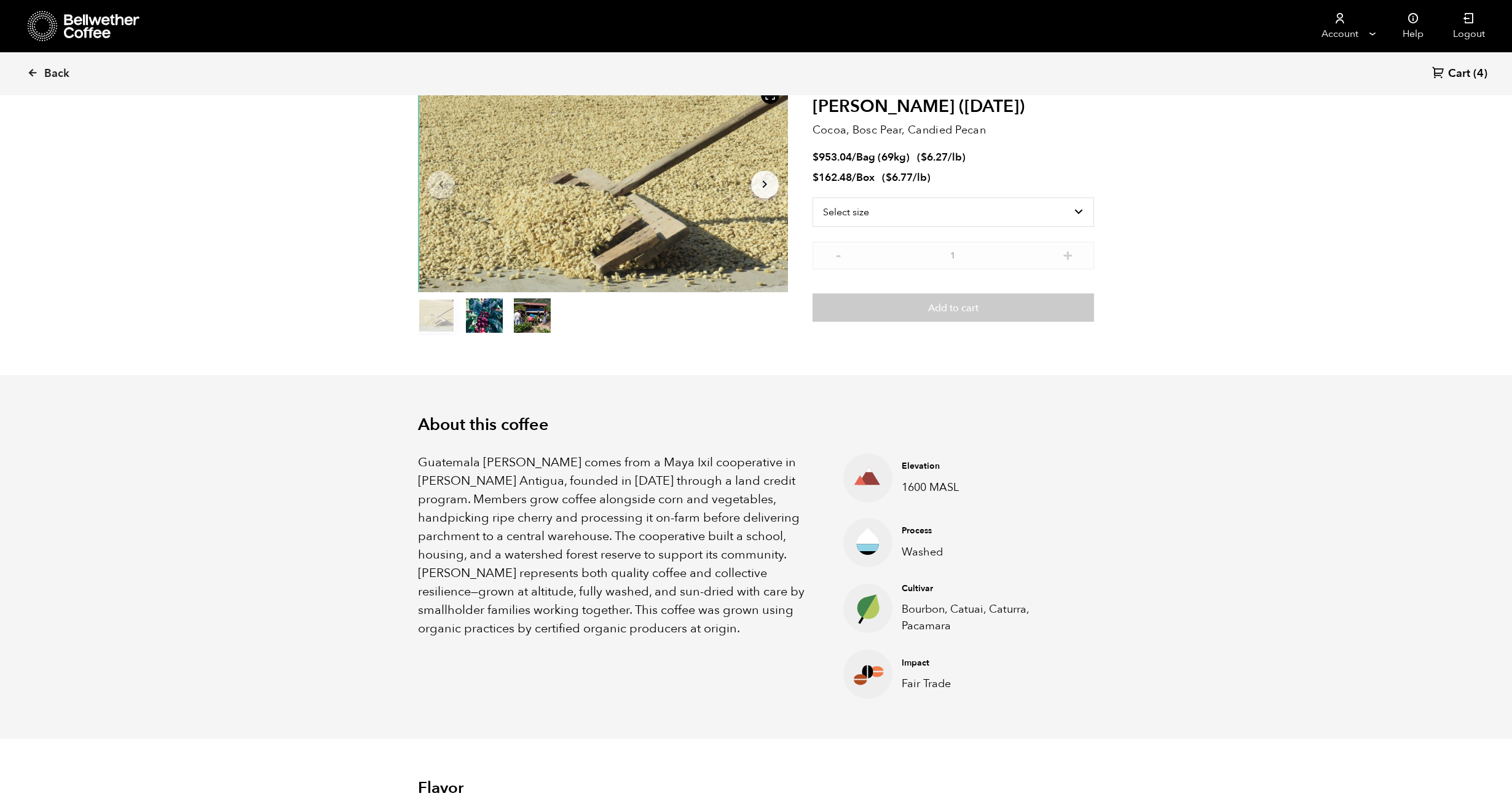
click at [501, 511] on p "Guatemala Flor de Maiz comes from a Maya Ixil cooperative in Villa Hortensia An…" at bounding box center [615, 546] width 394 height 185
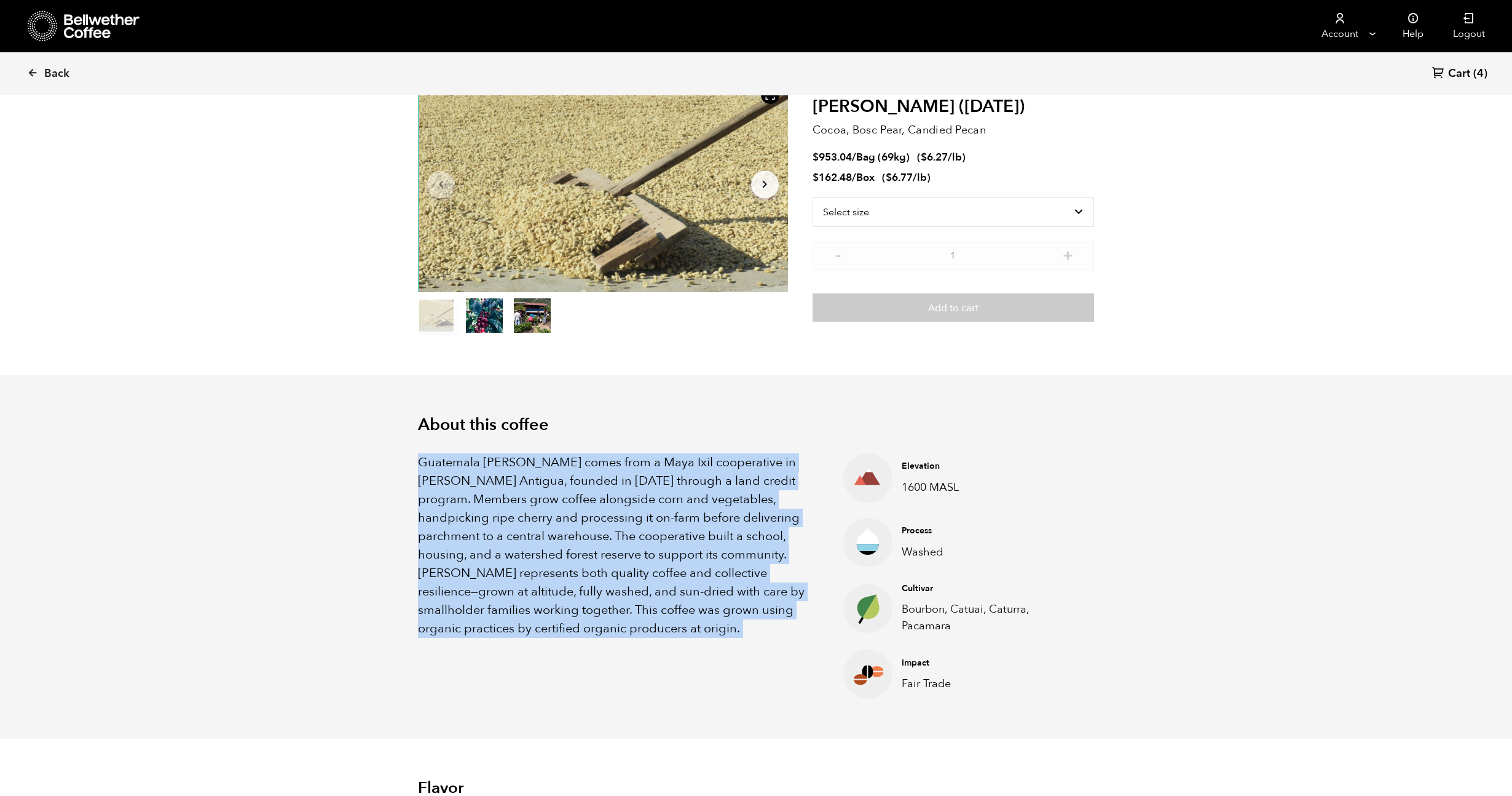
click at [501, 511] on p "Guatemala Flor de Maiz comes from a Maya Ixil cooperative in Villa Hortensia An…" at bounding box center [615, 546] width 394 height 185
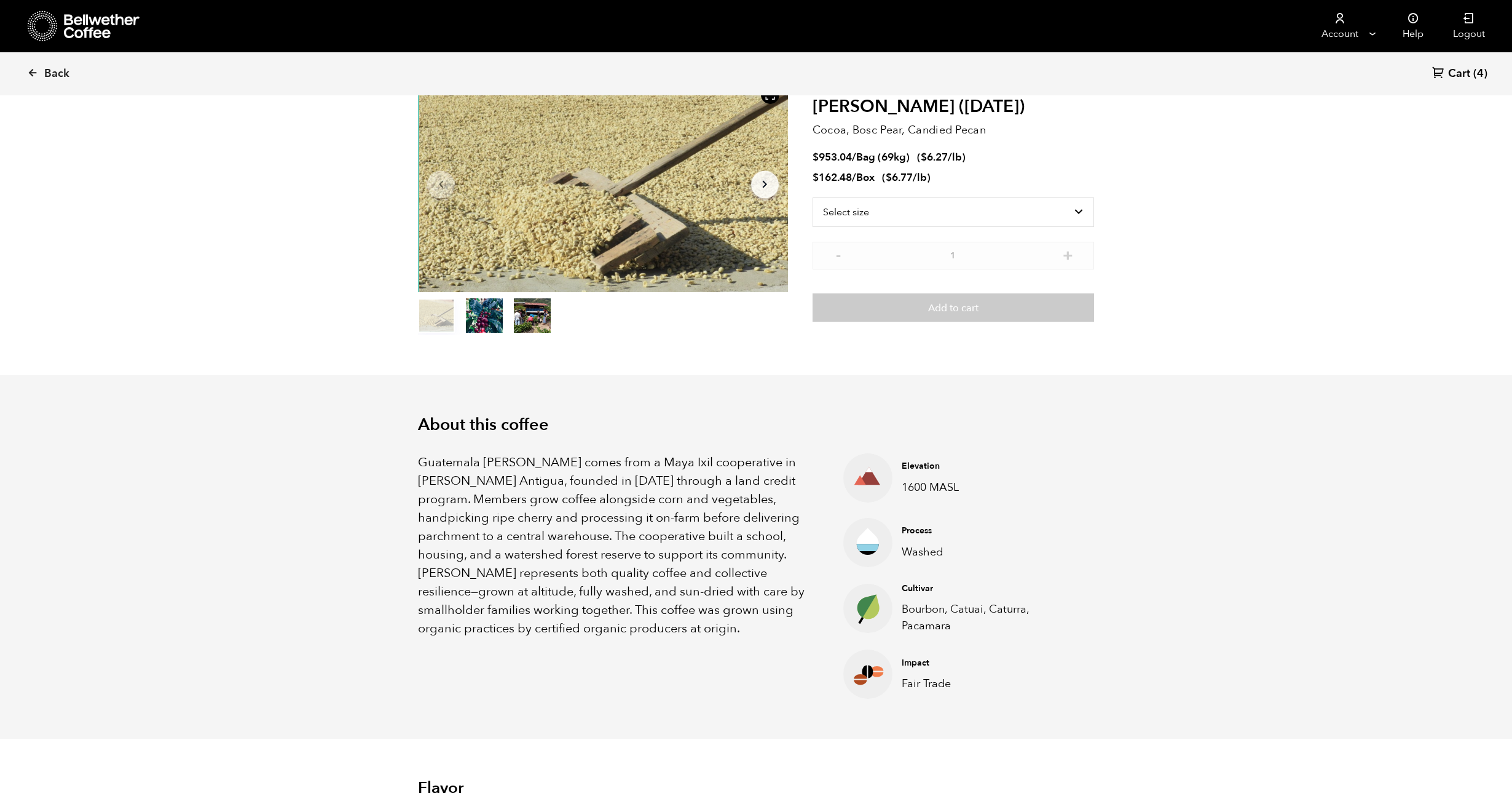
click at [501, 511] on p "Guatemala Flor de Maiz comes from a Maya Ixil cooperative in Villa Hortensia An…" at bounding box center [615, 546] width 394 height 185
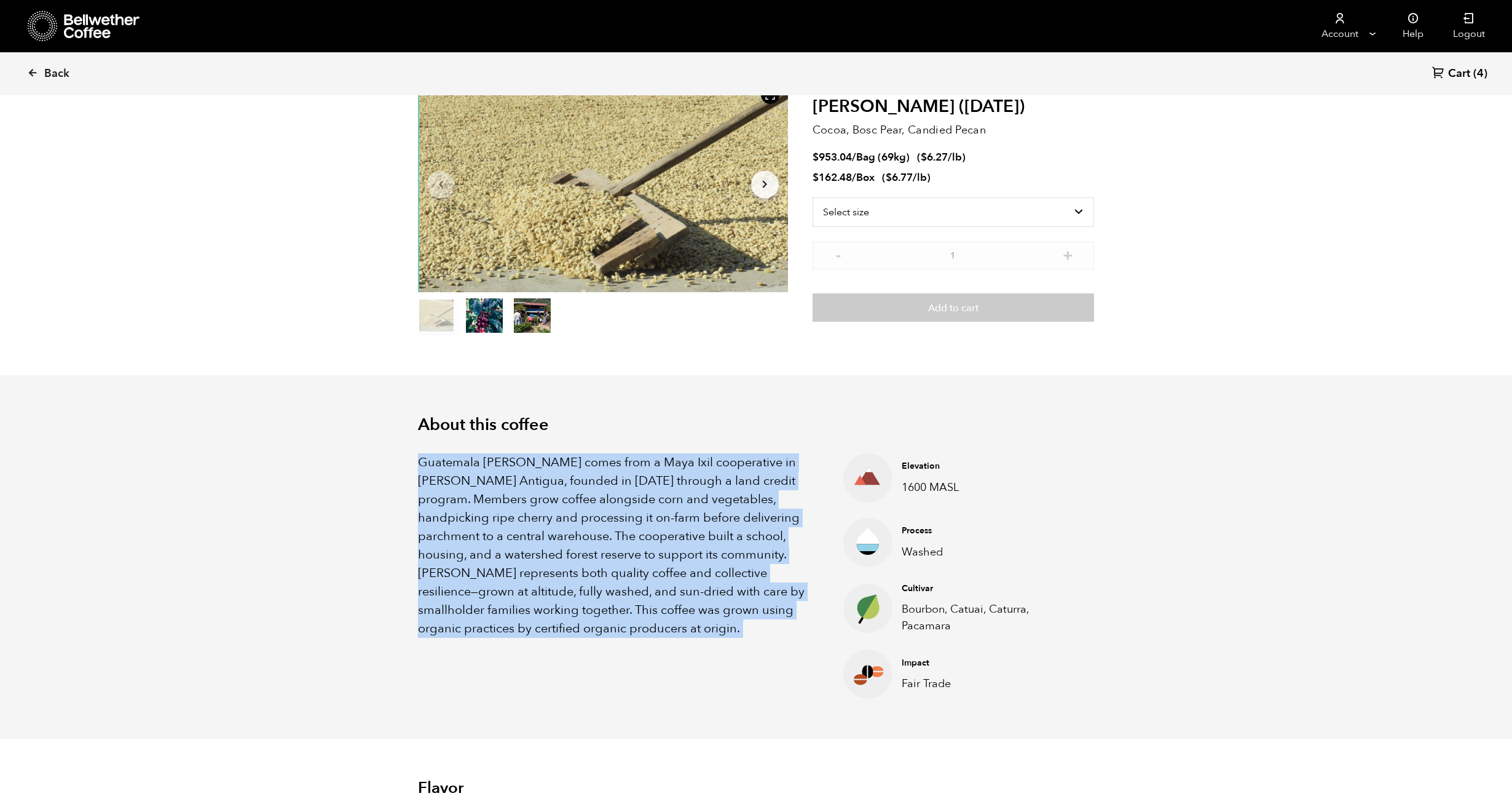
click at [501, 511] on p "Guatemala Flor de Maiz comes from a Maya Ixil cooperative in Villa Hortensia An…" at bounding box center [615, 546] width 394 height 185
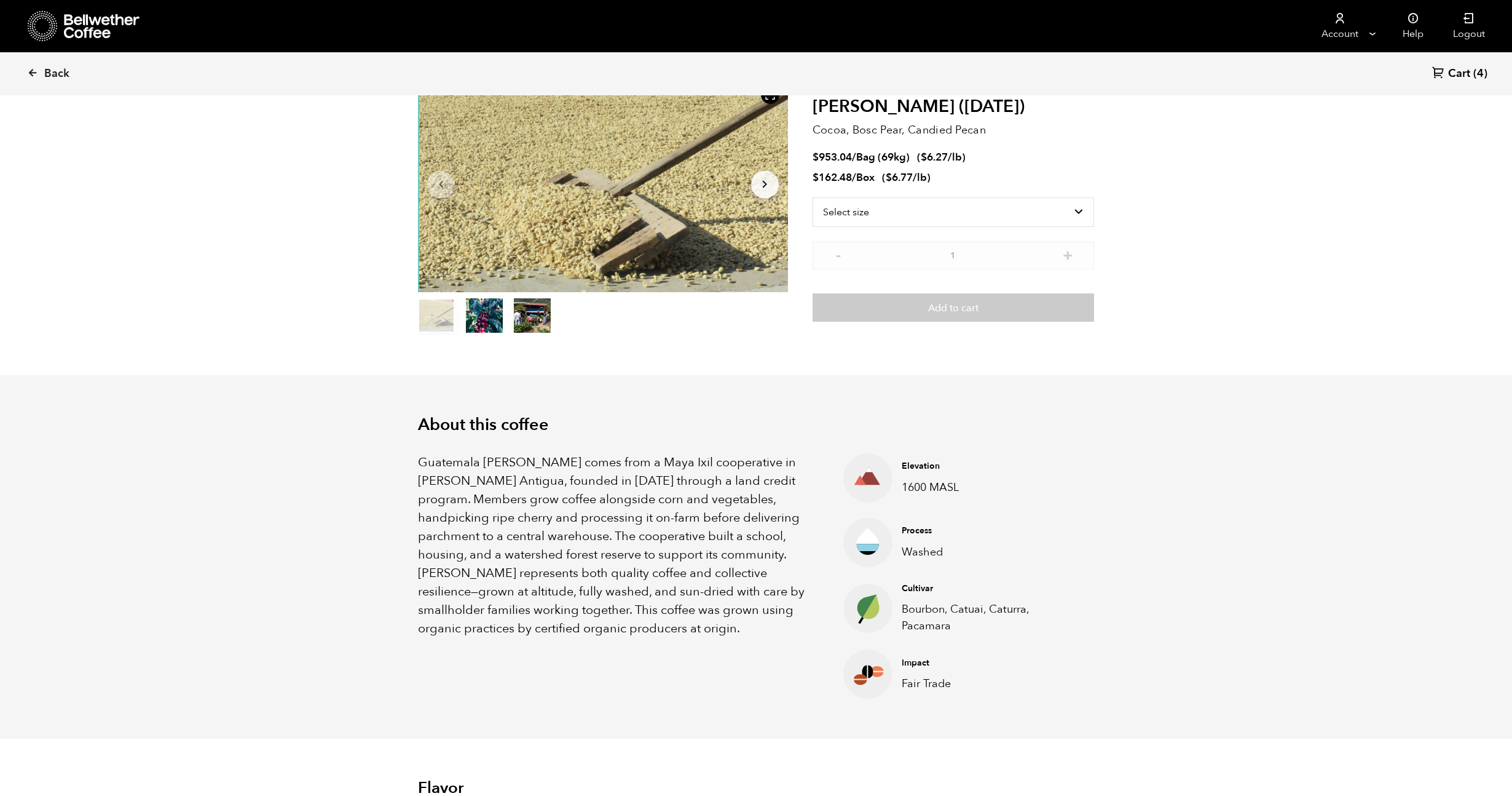
click at [501, 511] on p "Guatemala Flor de Maiz comes from a Maya Ixil cooperative in Villa Hortensia An…" at bounding box center [615, 546] width 394 height 185
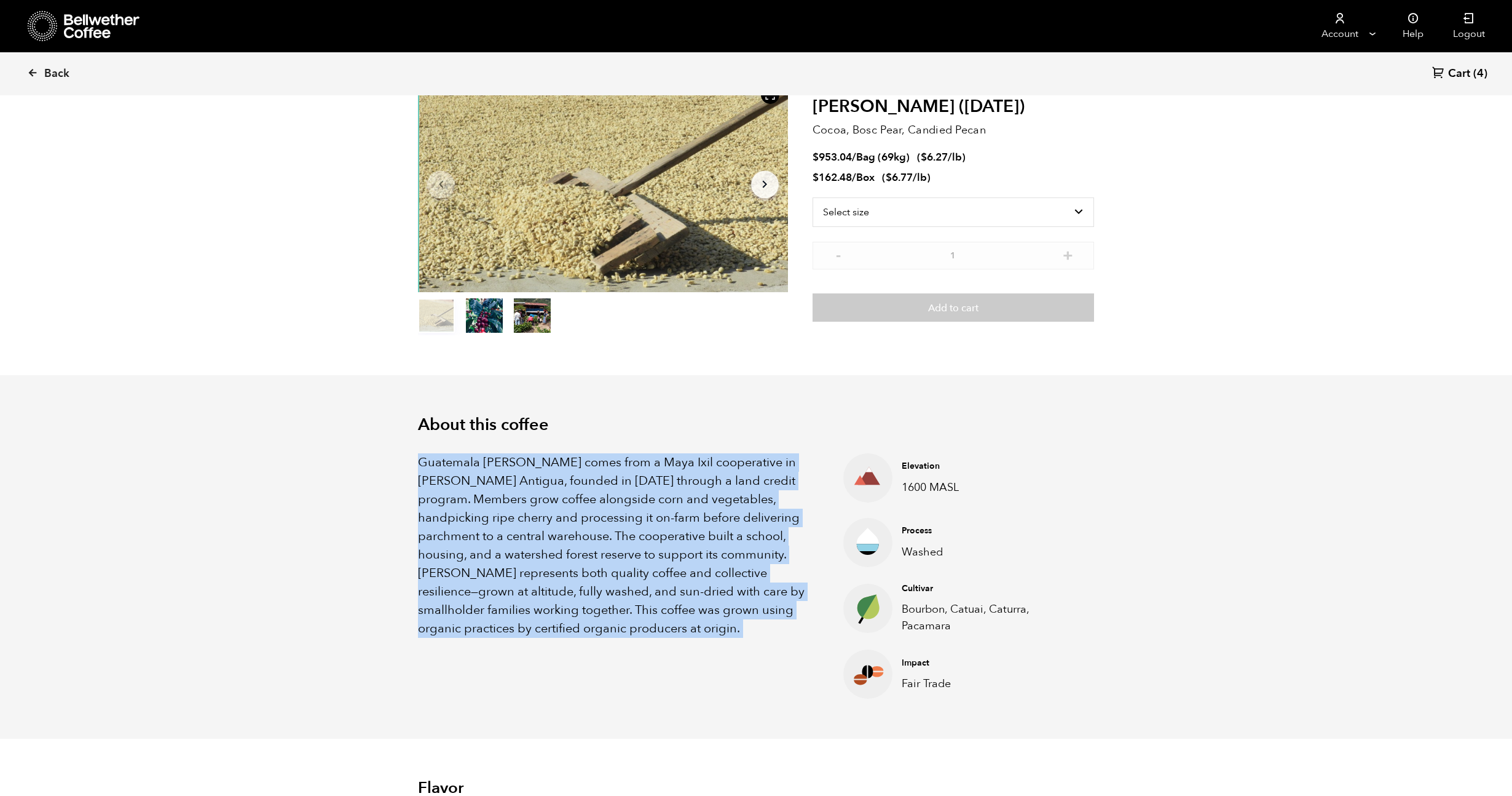
click at [501, 511] on p "Guatemala Flor de Maiz comes from a Maya Ixil cooperative in Villa Hortensia An…" at bounding box center [615, 546] width 394 height 185
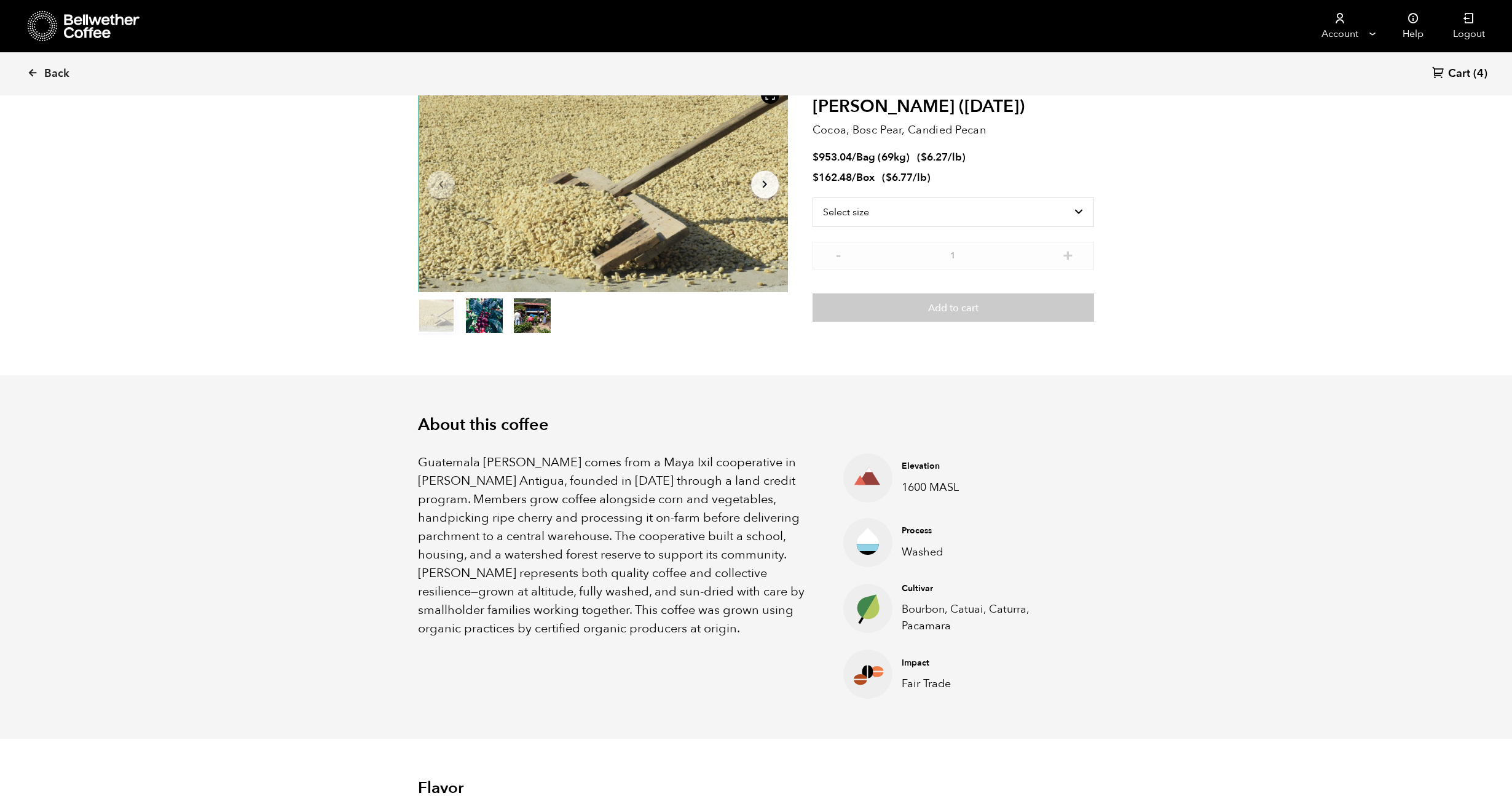
click at [501, 511] on p "Guatemala Flor de Maiz comes from a Maya Ixil cooperative in Villa Hortensia An…" at bounding box center [615, 546] width 394 height 185
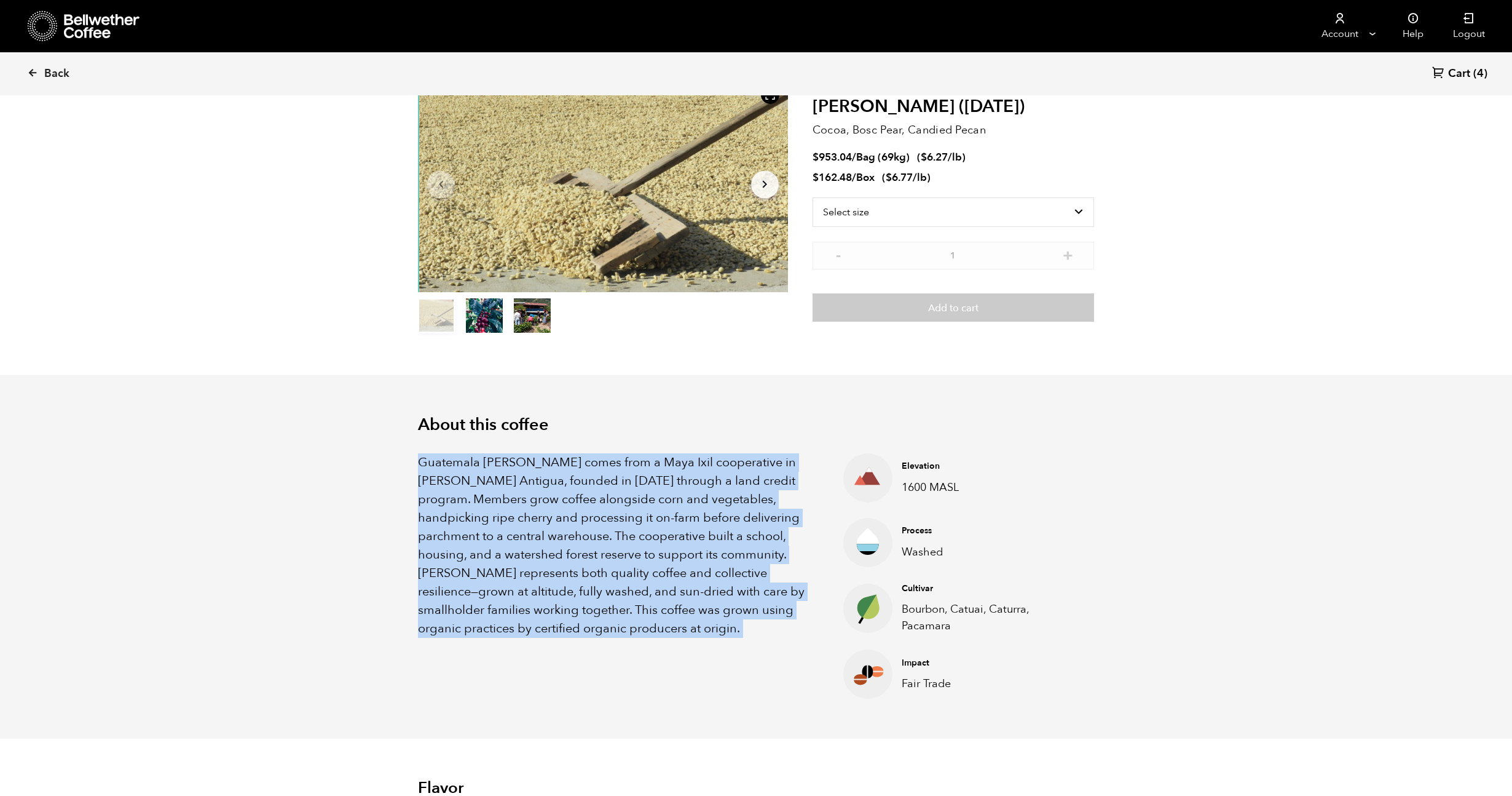
click at [501, 511] on p "Guatemala Flor de Maiz comes from a Maya Ixil cooperative in Villa Hortensia An…" at bounding box center [615, 546] width 394 height 185
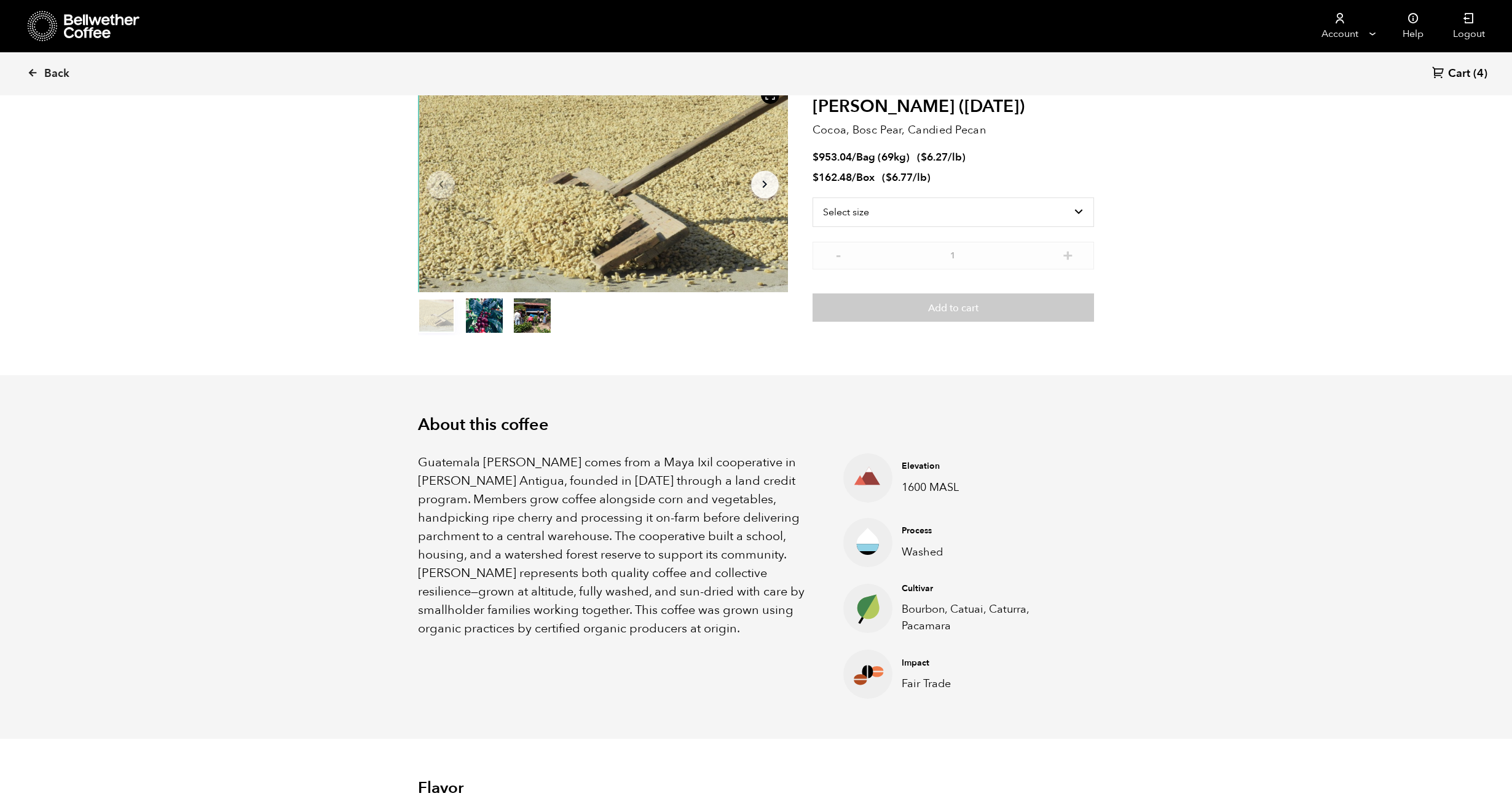
click at [501, 511] on p "Guatemala Flor de Maiz comes from a Maya Ixil cooperative in Villa Hortensia An…" at bounding box center [615, 546] width 394 height 185
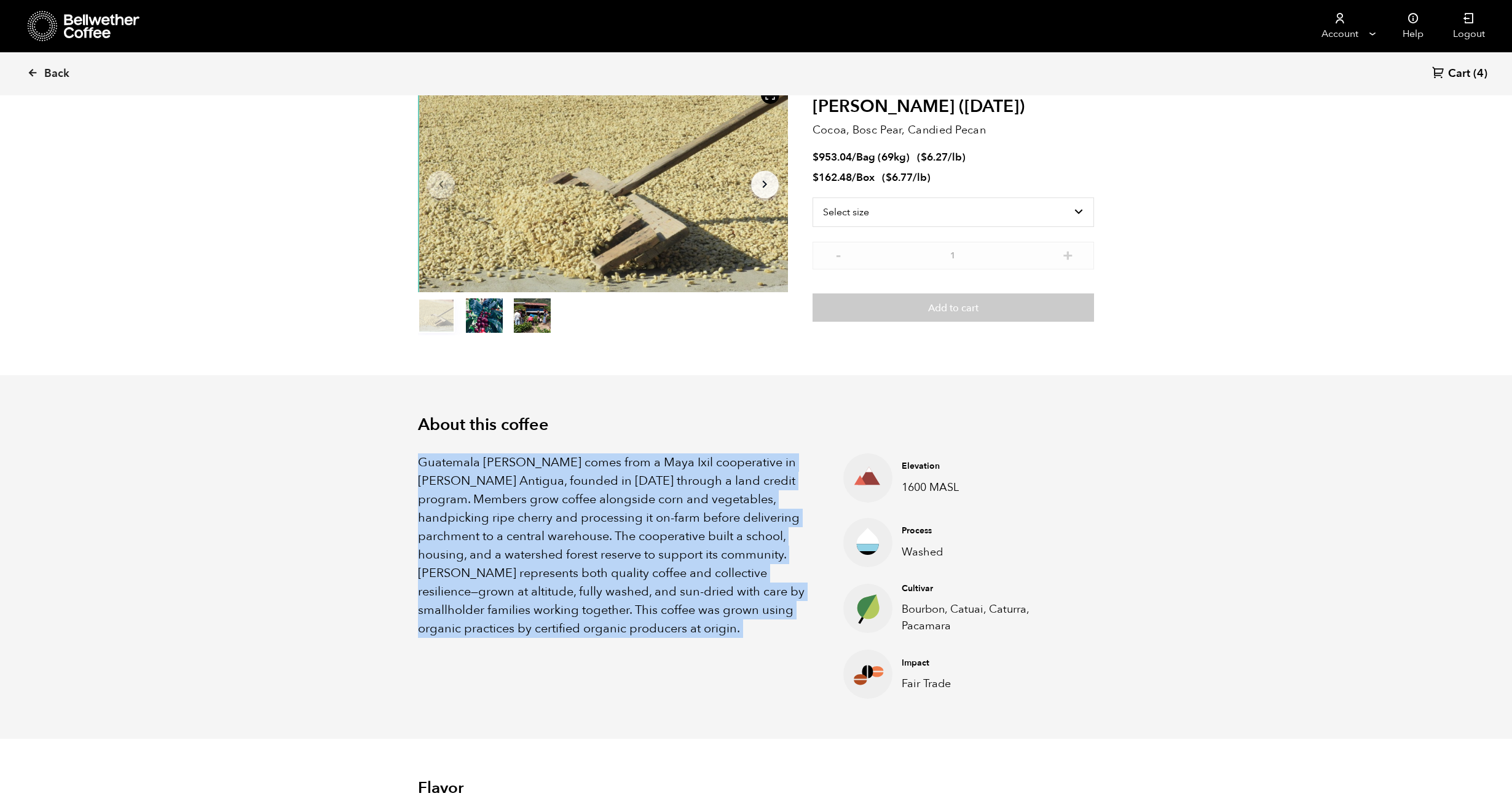
click at [501, 511] on p "Guatemala Flor de Maiz comes from a Maya Ixil cooperative in Villa Hortensia An…" at bounding box center [615, 546] width 394 height 185
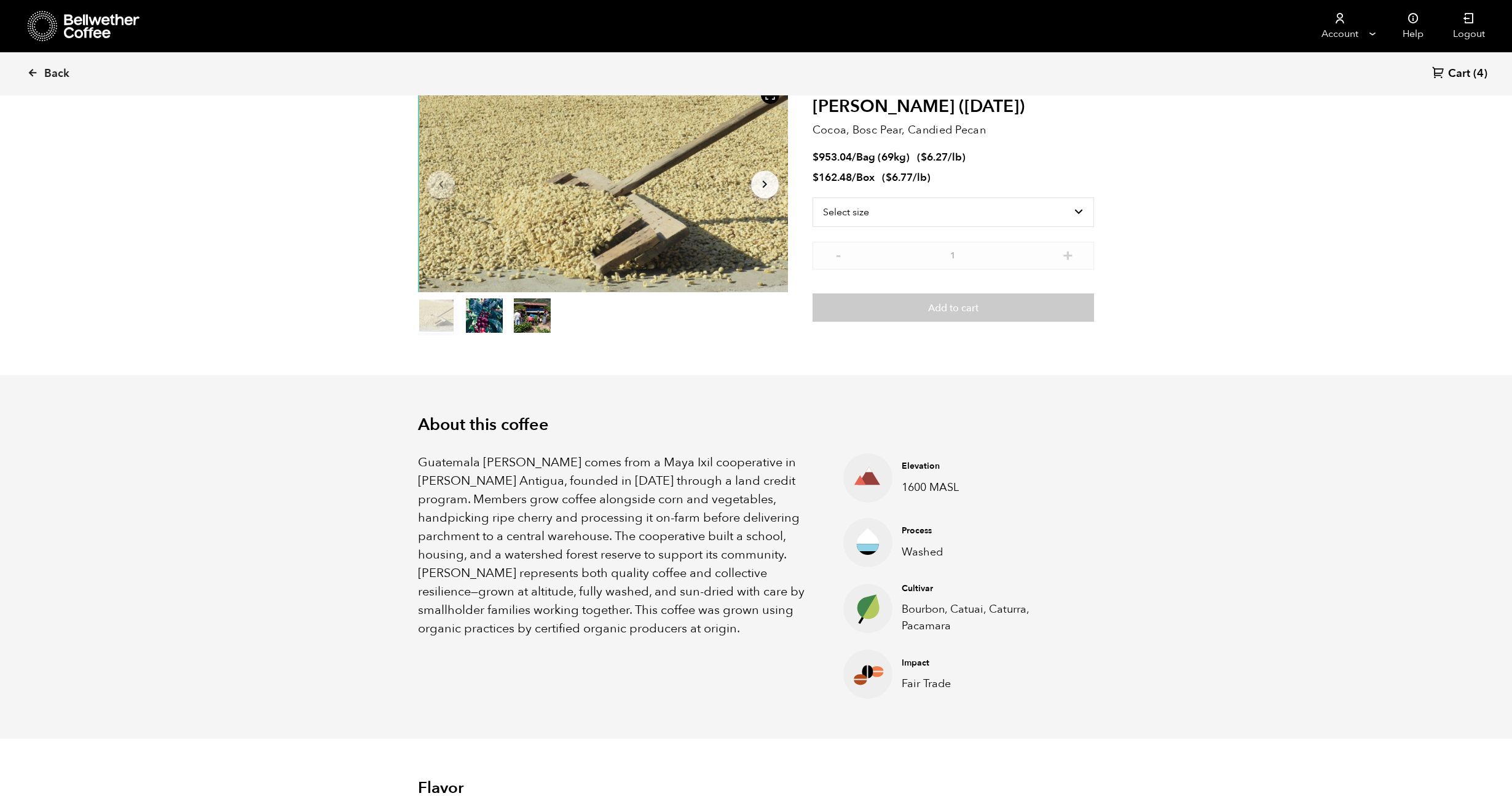
click at [501, 511] on p "Guatemala Flor de Maiz comes from a Maya Ixil cooperative in Villa Hortensia An…" at bounding box center [615, 546] width 394 height 185
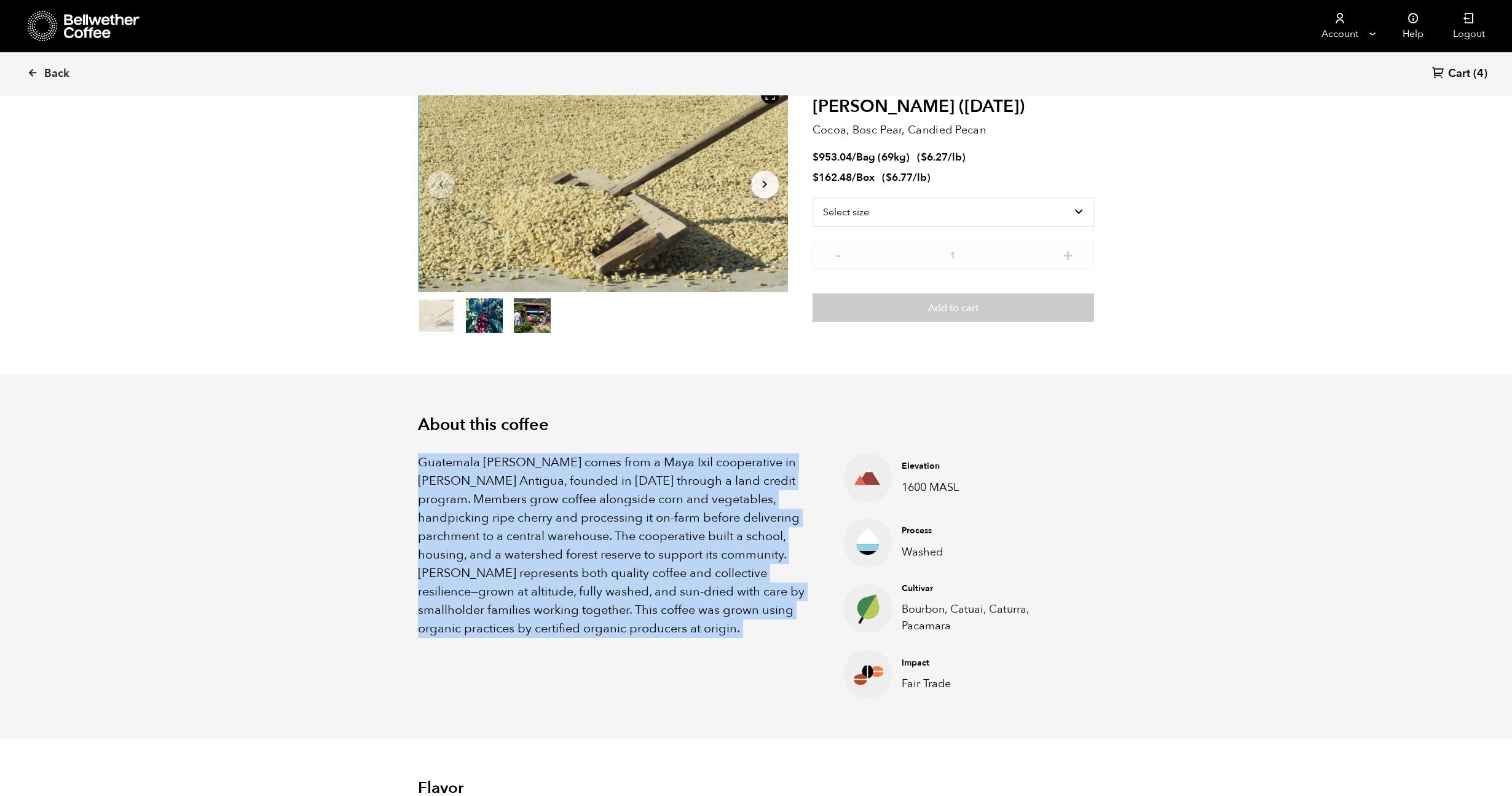
click at [501, 511] on p "Guatemala Flor de Maiz comes from a Maya Ixil cooperative in Villa Hortensia An…" at bounding box center [615, 546] width 394 height 185
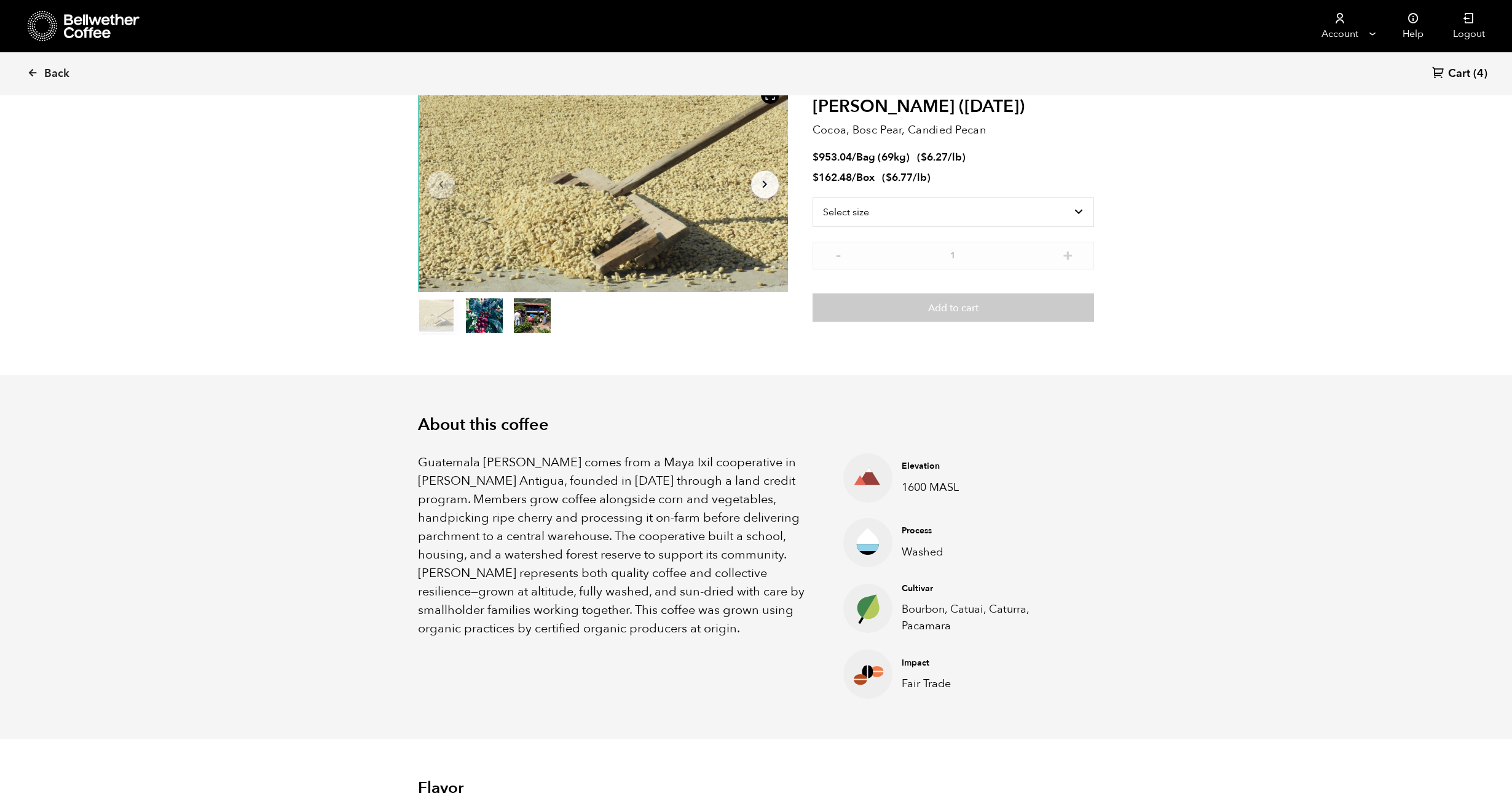
click at [501, 511] on p "Guatemala Flor de Maiz comes from a Maya Ixil cooperative in Villa Hortensia An…" at bounding box center [615, 546] width 394 height 185
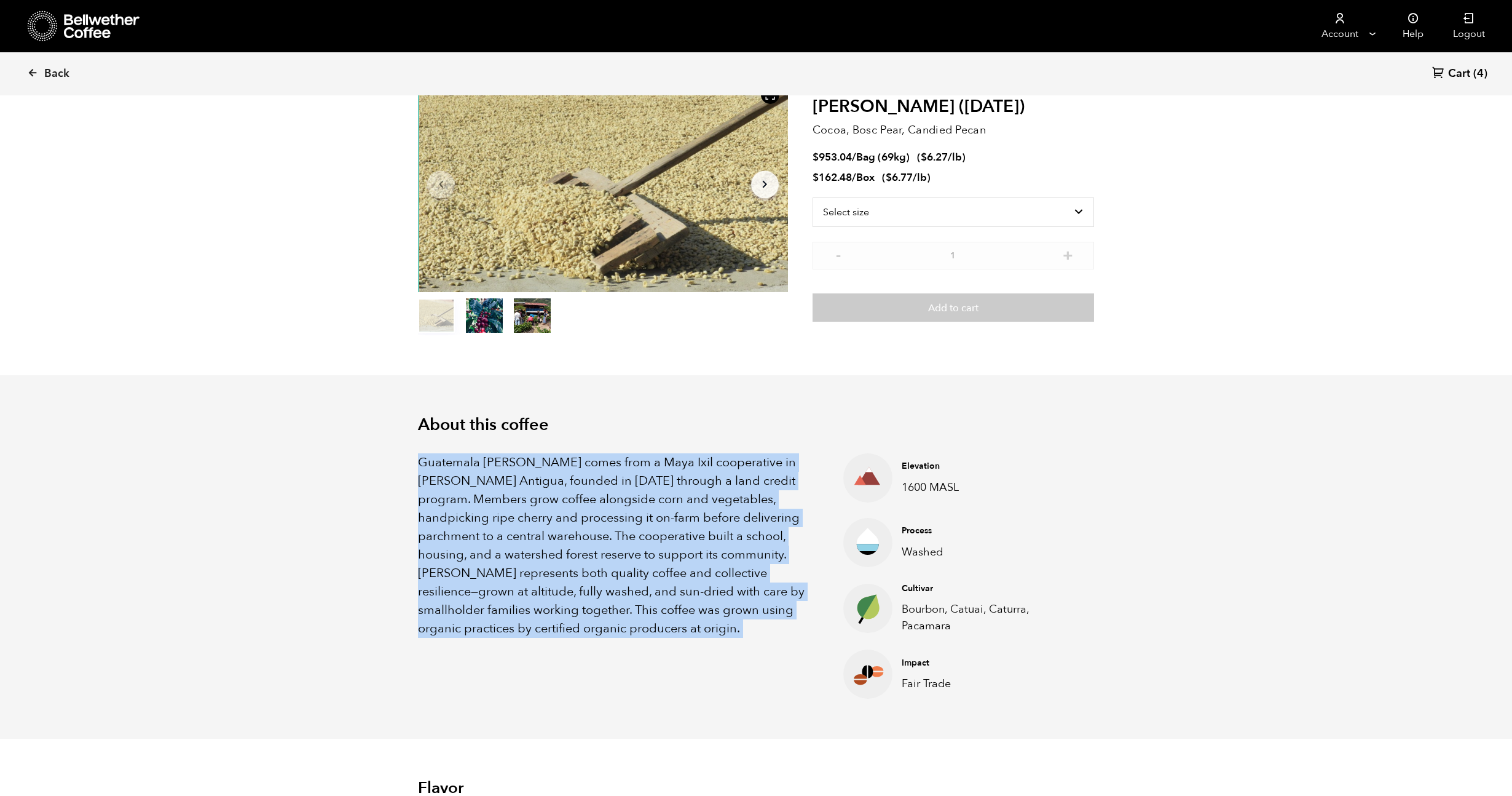
click at [501, 511] on p "Guatemala Flor de Maiz comes from a Maya Ixil cooperative in Villa Hortensia An…" at bounding box center [615, 546] width 394 height 185
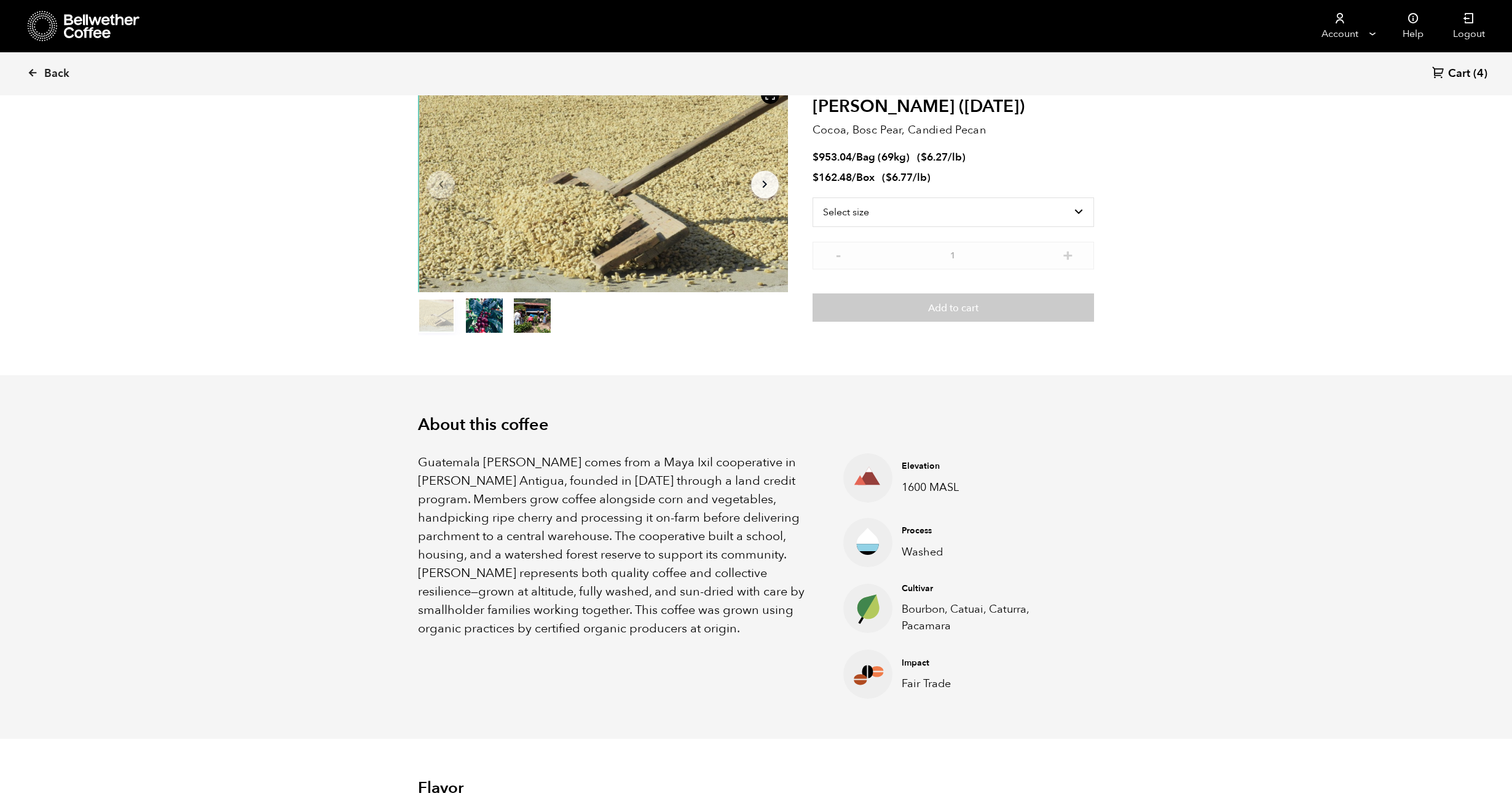
click at [501, 511] on p "Guatemala Flor de Maiz comes from a Maya Ixil cooperative in Villa Hortensia An…" at bounding box center [615, 546] width 394 height 185
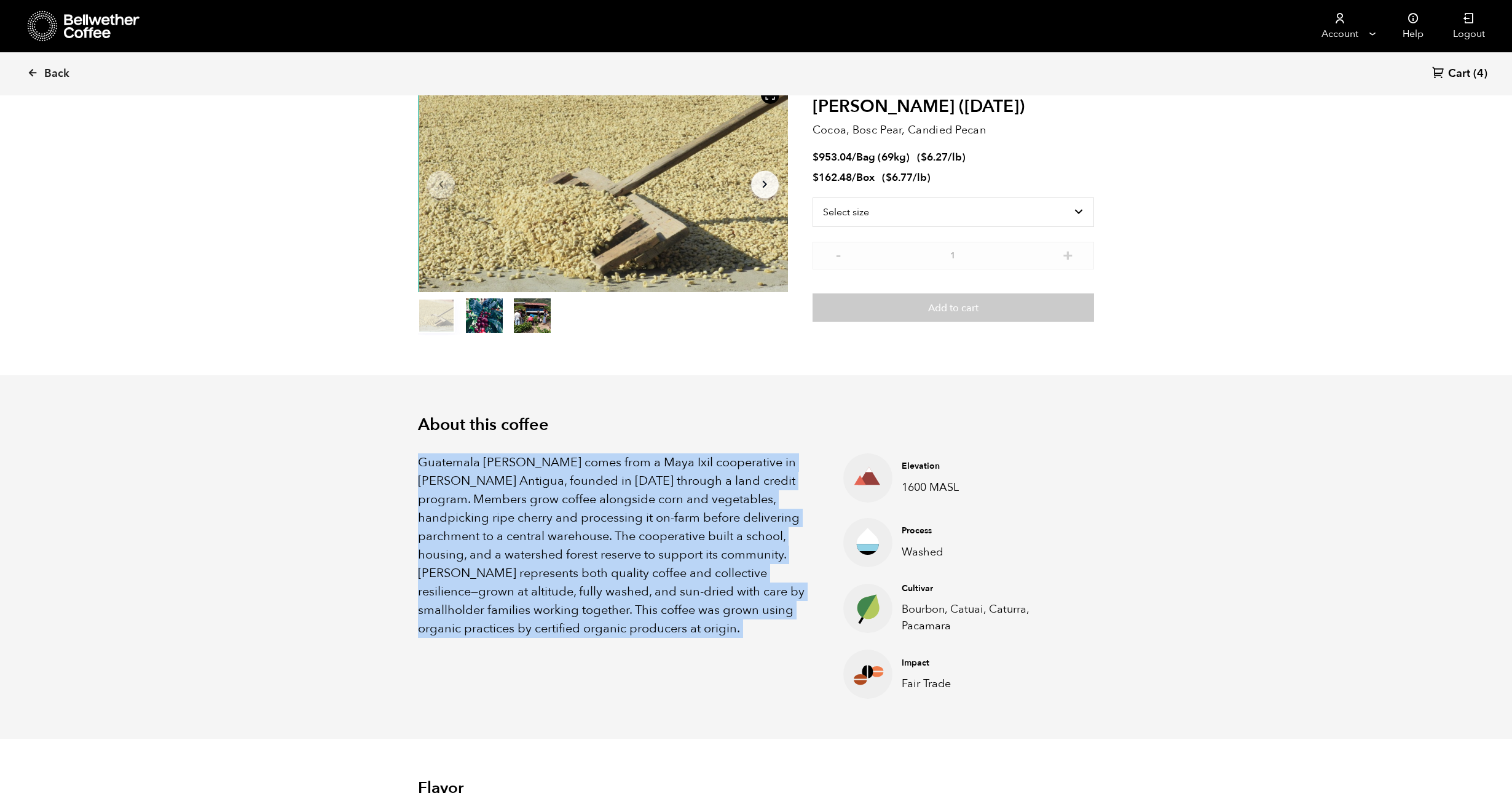
click at [501, 511] on p "Guatemala Flor de Maiz comes from a Maya Ixil cooperative in Villa Hortensia An…" at bounding box center [615, 546] width 394 height 185
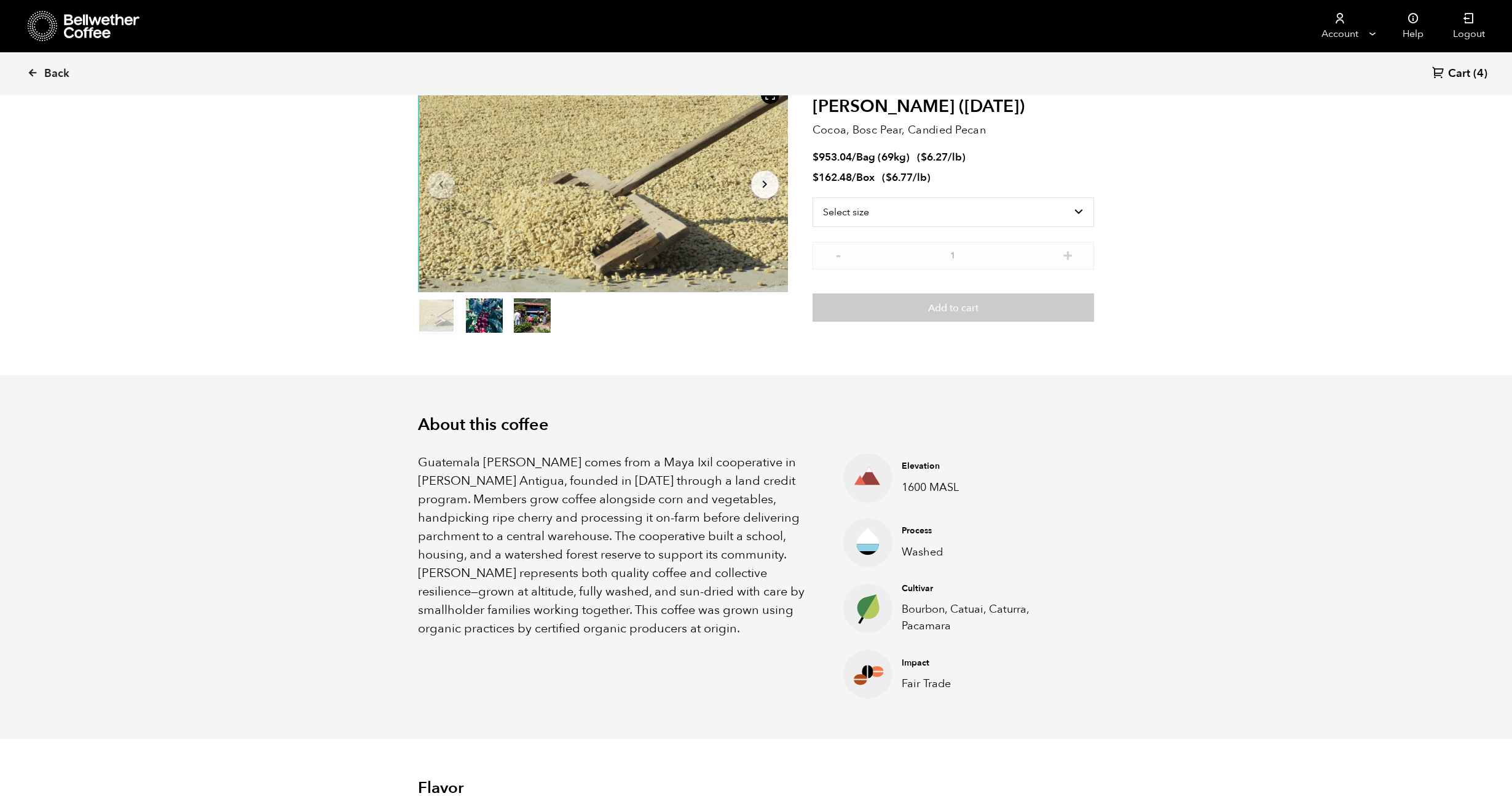
click at [501, 511] on p "Guatemala Flor de Maiz comes from a Maya Ixil cooperative in Villa Hortensia An…" at bounding box center [615, 546] width 394 height 185
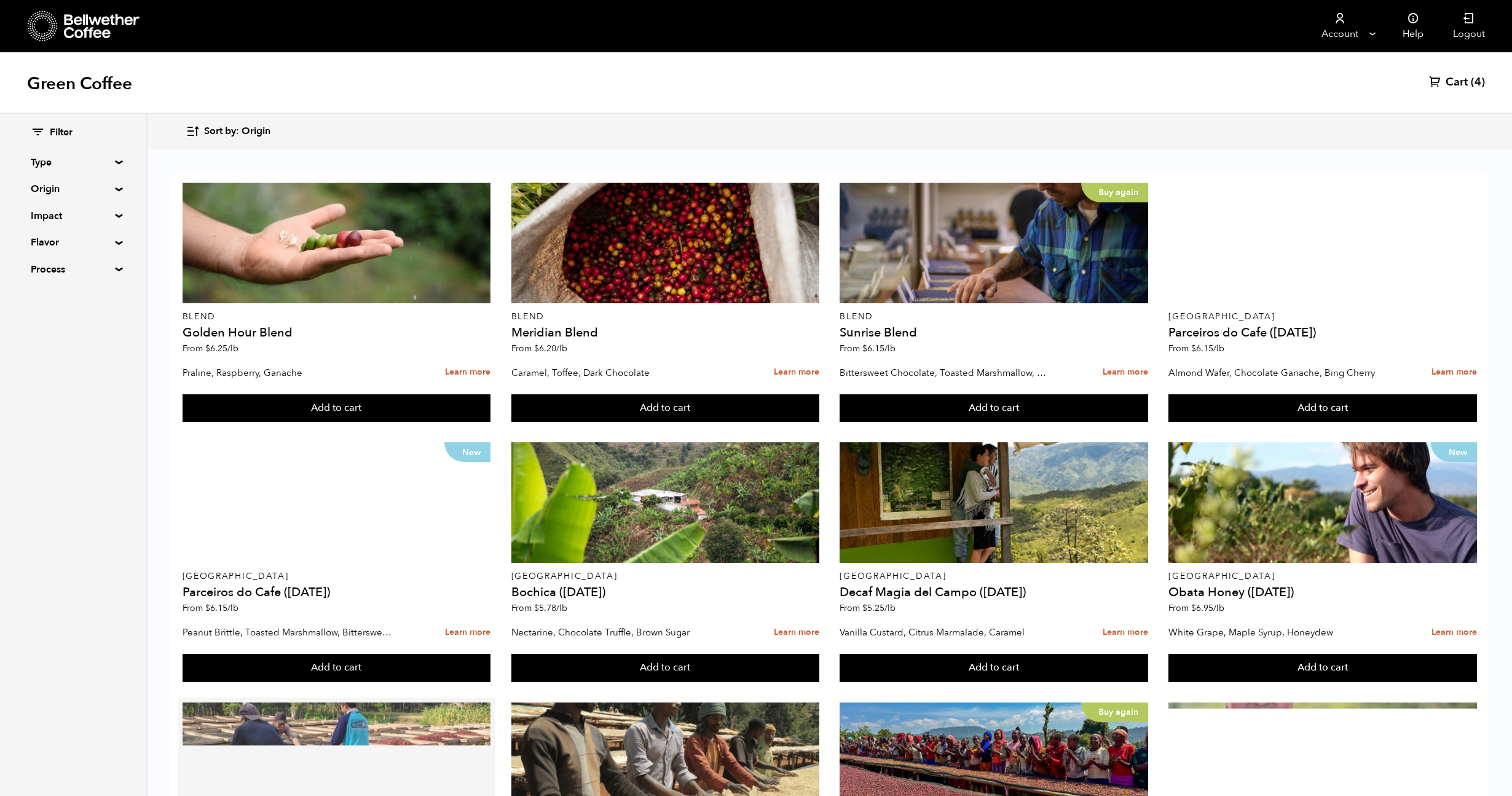
scroll to position [257, 0]
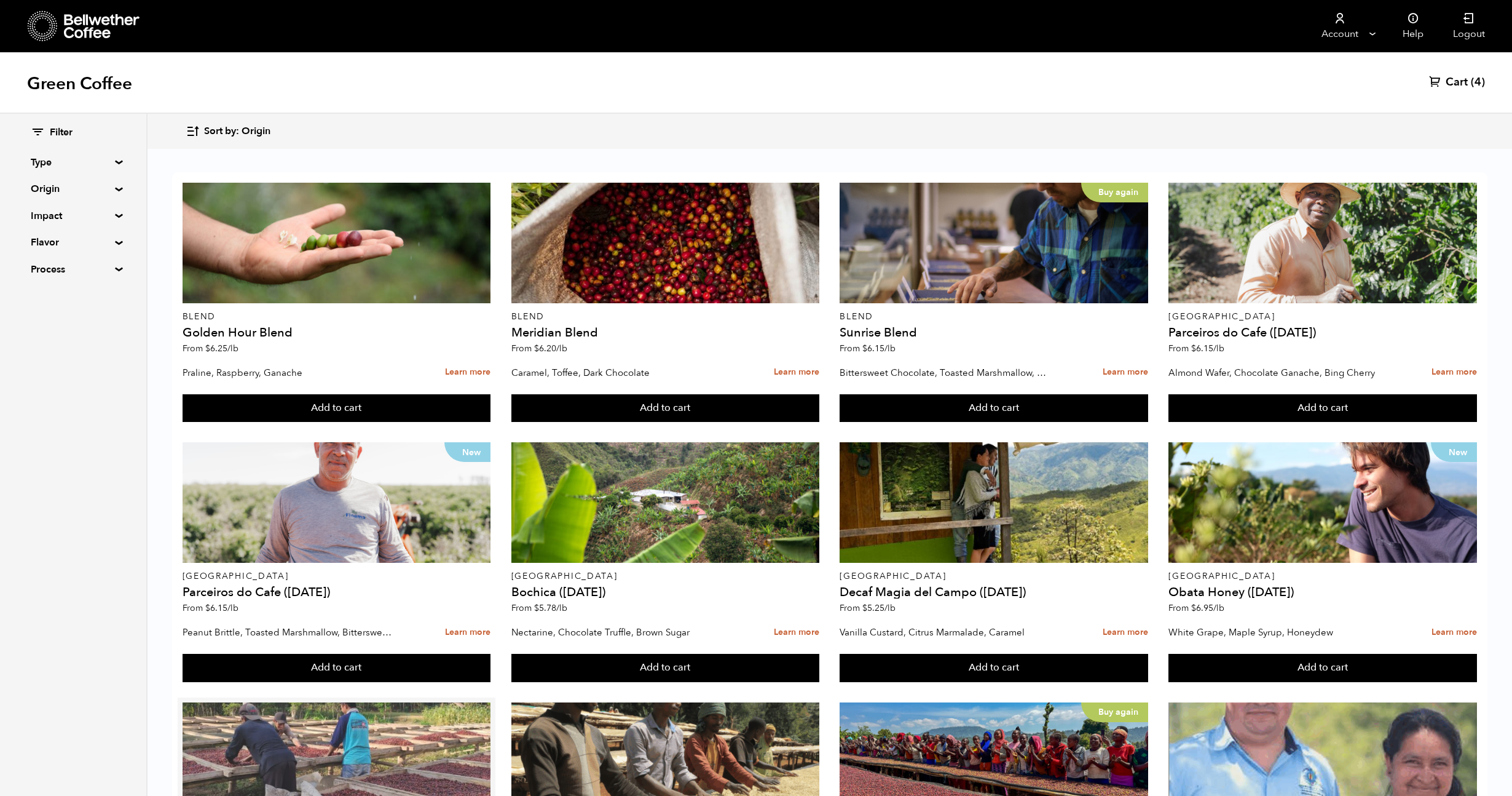
click at [342, 702] on div at bounding box center [337, 763] width 309 height 121
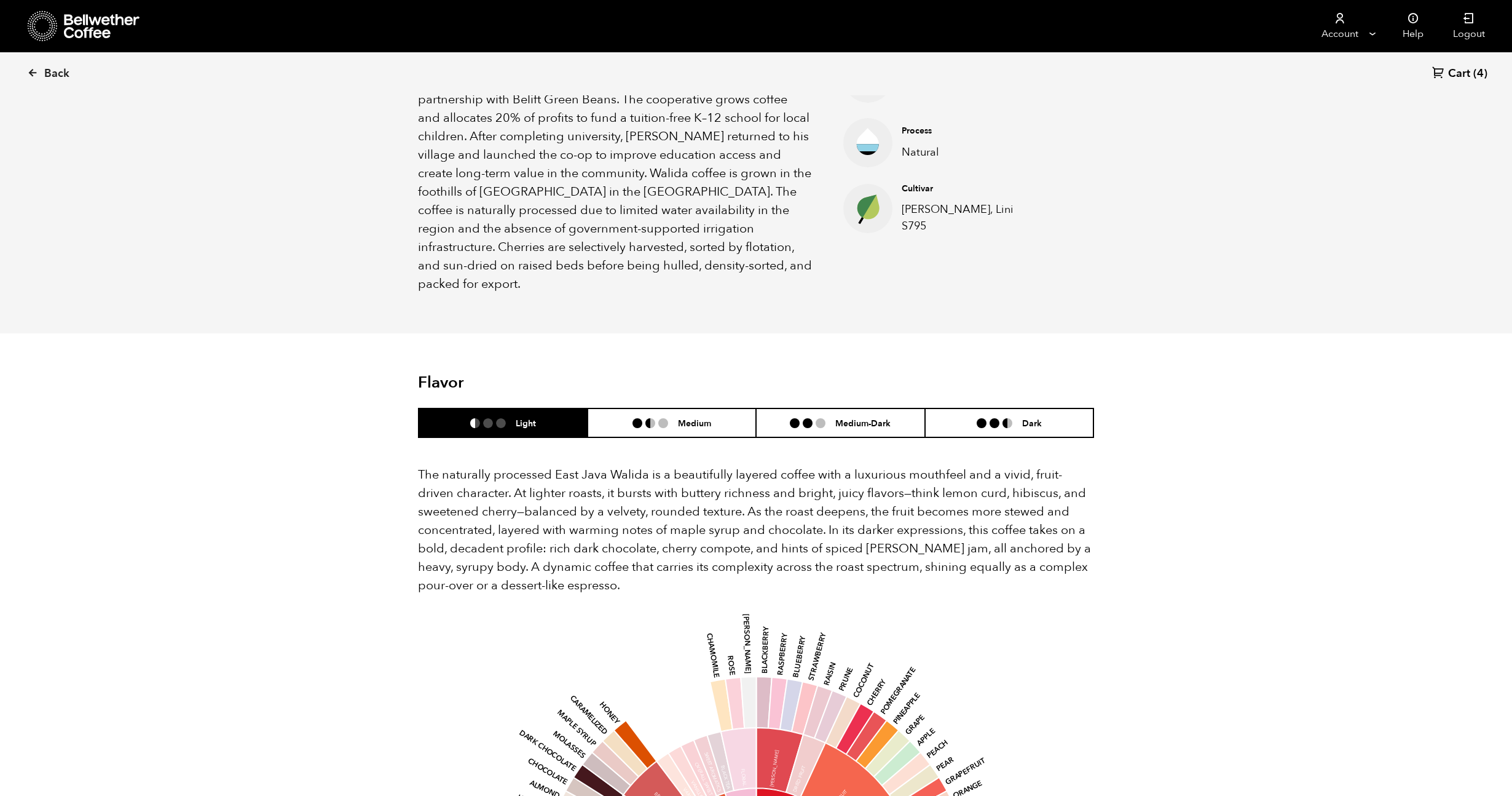
scroll to position [490, 0]
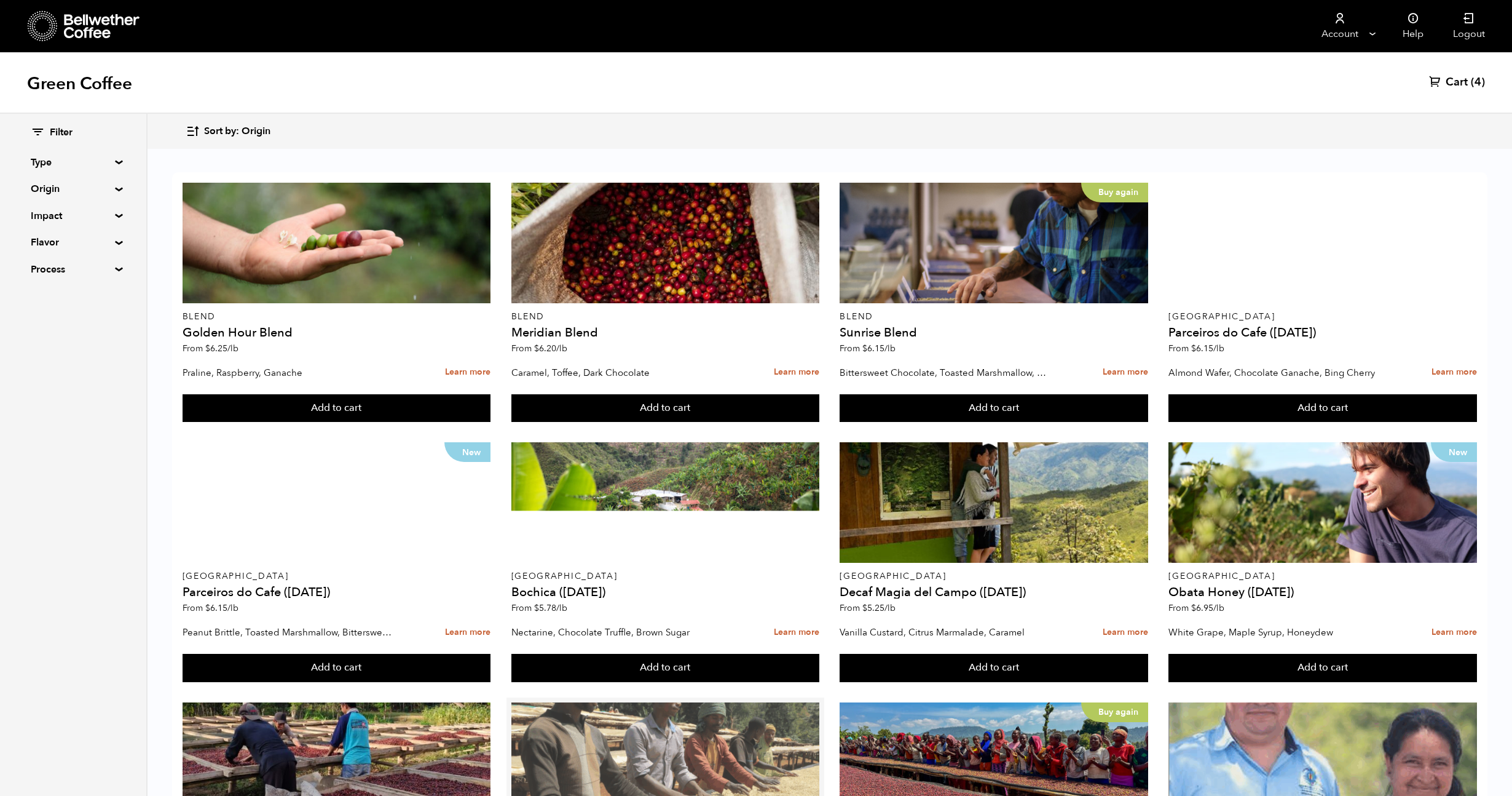
scroll to position [438, 0]
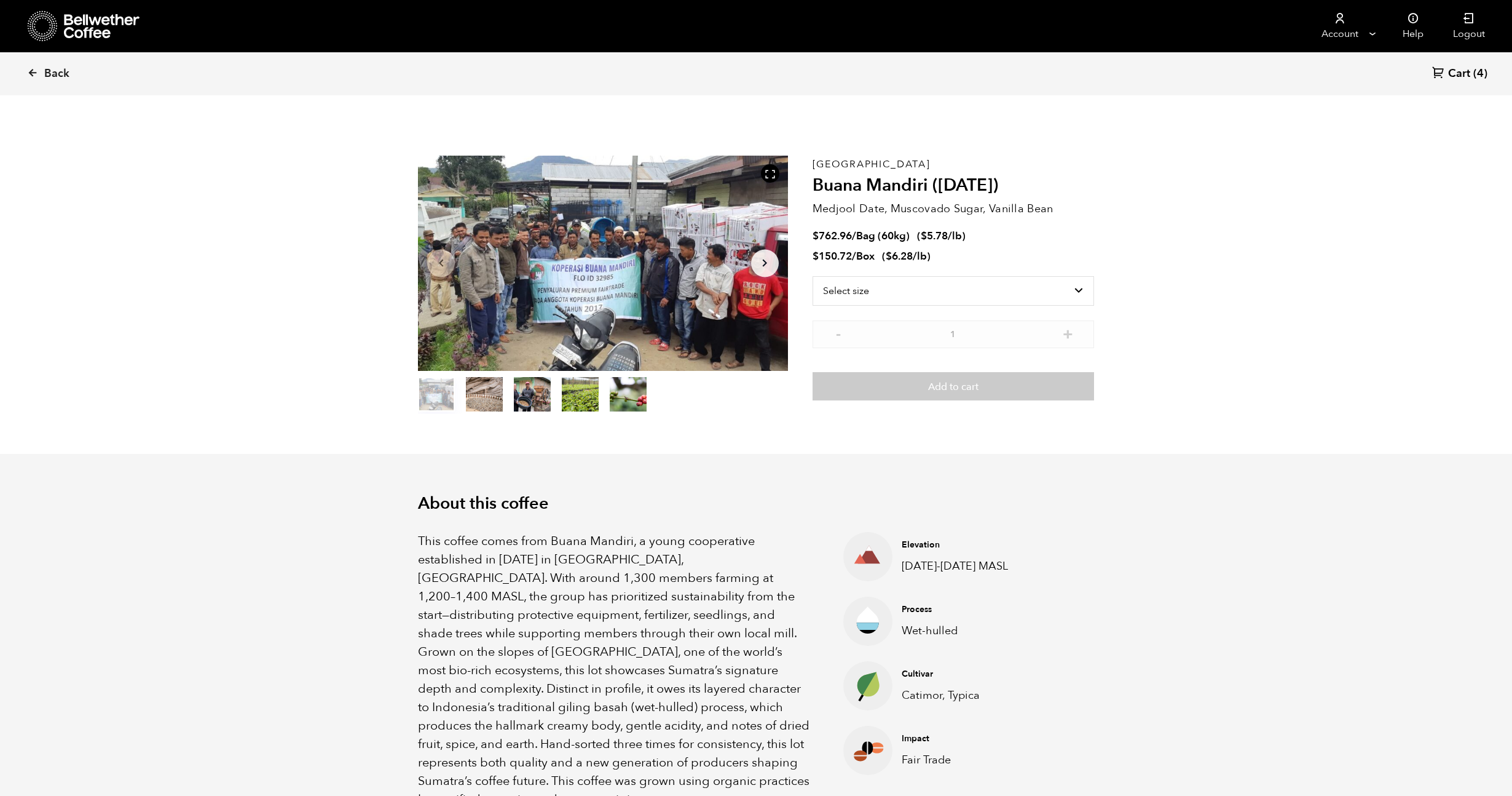
scroll to position [8, 0]
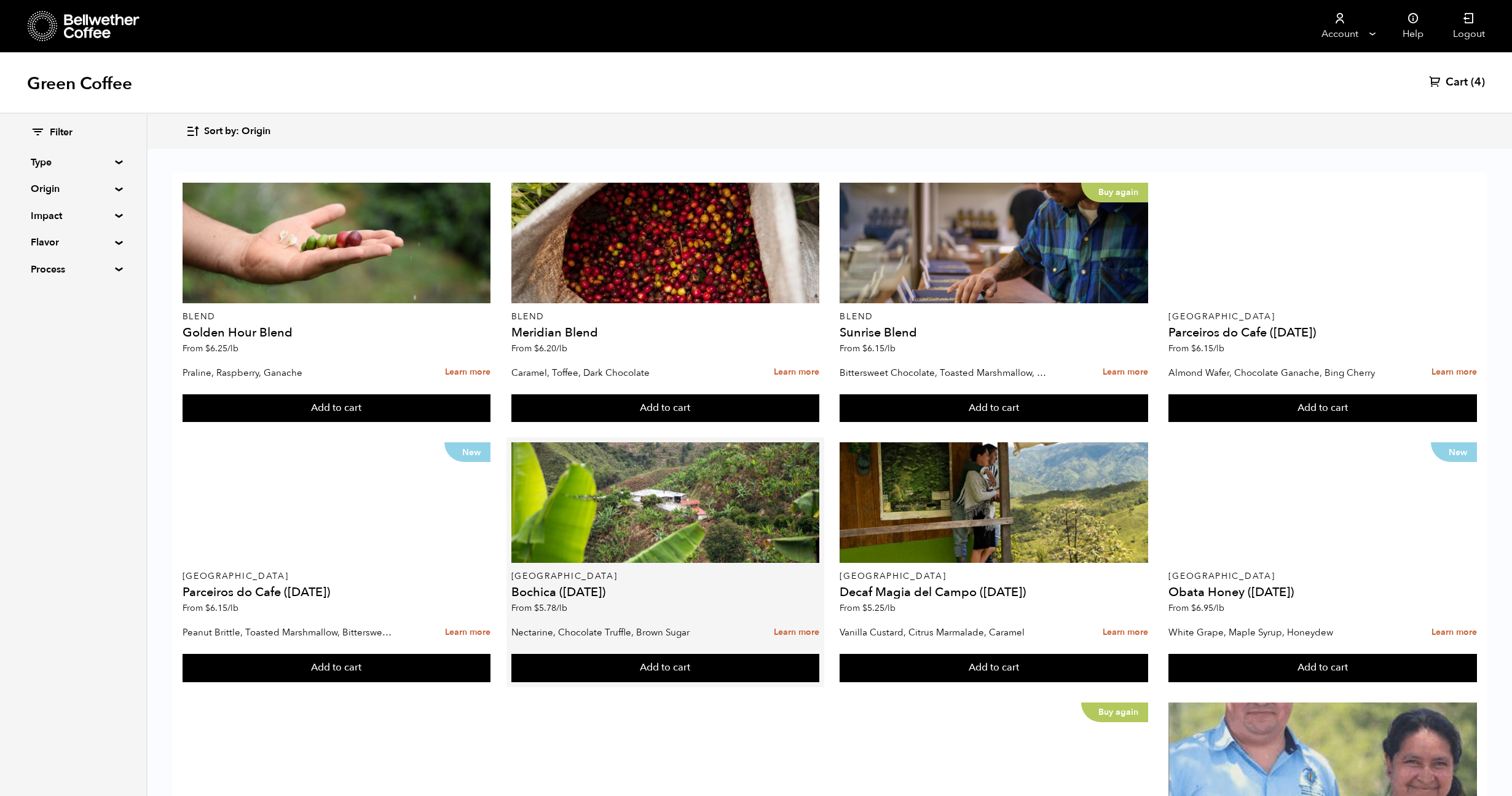
scroll to position [30, 0]
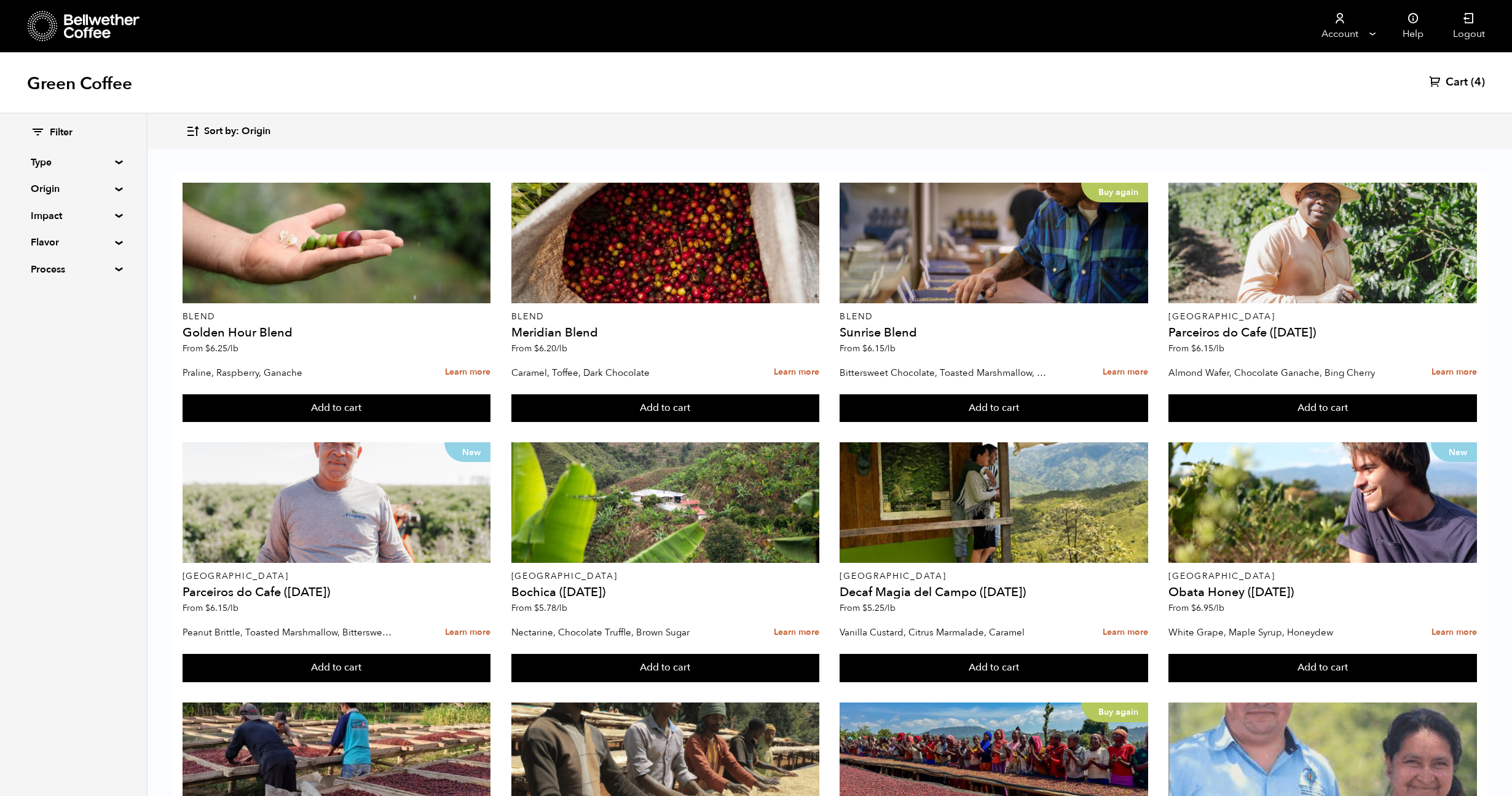
click at [115, 220] on div "Filter Type Blend Single Origin Decaf Seasonal Year Round Origin Blend [GEOGRAP…" at bounding box center [73, 201] width 146 height 175
click at [115, 219] on div "Filter Type Blend Single Origin Decaf Seasonal Year Round Origin Blend [GEOGRAP…" at bounding box center [73, 201] width 146 height 175
click at [112, 209] on div "Filter Type Blend Single Origin Decaf Seasonal Year Round Origin Blend [GEOGRAP…" at bounding box center [73, 201] width 146 height 175
click at [112, 215] on summary "Impact" at bounding box center [73, 215] width 85 height 15
click at [158, 350] on div "Blend Golden Hour Blend From $ 6.25 /lb Praline, Raspberry, Ganache Learn more …" at bounding box center [830, 697] width 1365 height 1093
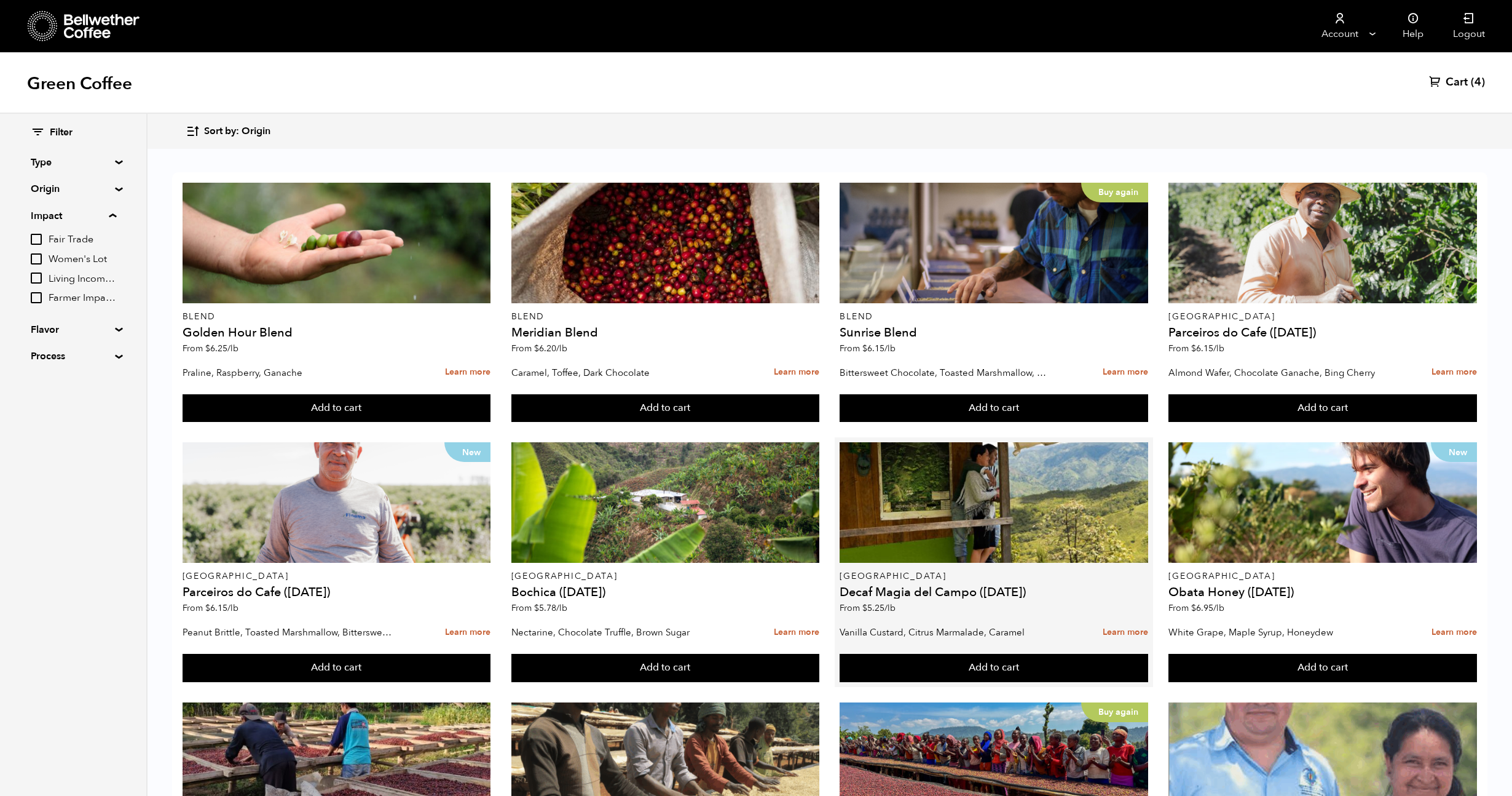
scroll to position [78, 0]
